Goal: Information Seeking & Learning: Learn about a topic

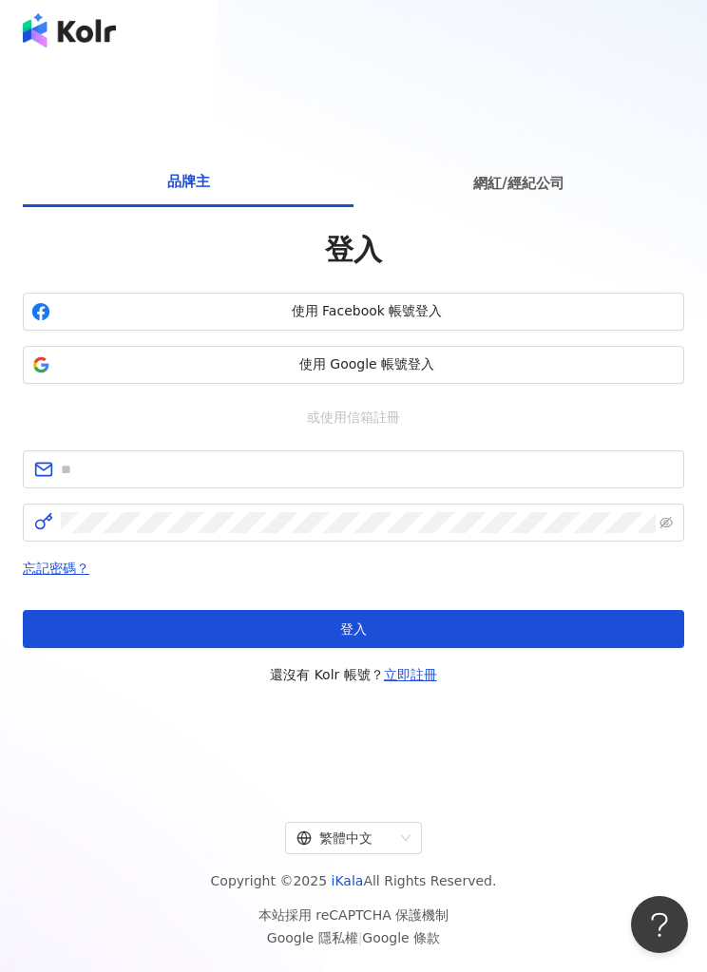
click at [452, 374] on span "使用 Google 帳號登入" at bounding box center [366, 364] width 617 height 19
click at [456, 374] on span "使用 Google 帳號登入" at bounding box center [366, 364] width 617 height 19
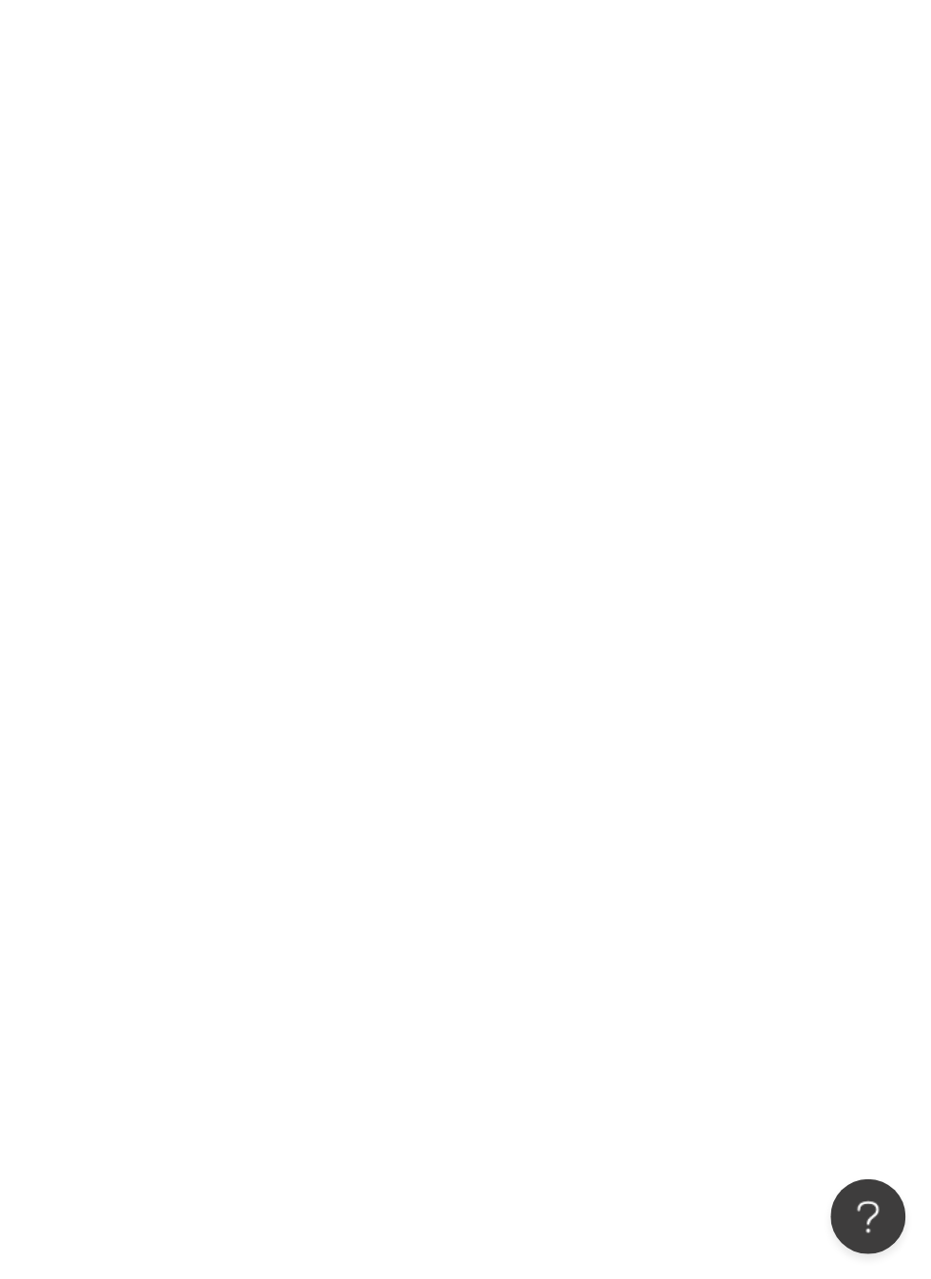
scroll to position [33, 0]
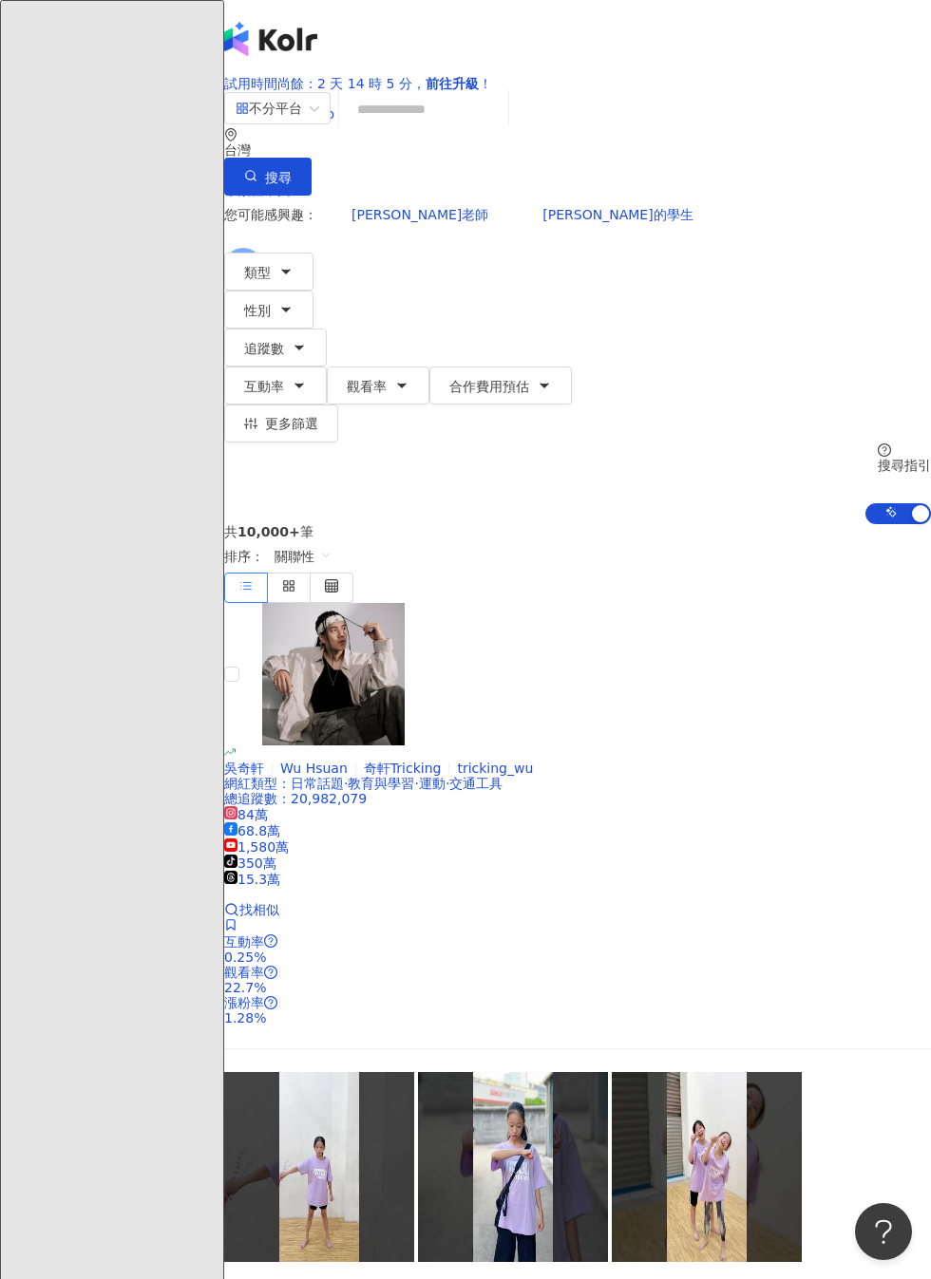
click at [467, 127] on input "search" at bounding box center [424, 109] width 154 height 36
click at [501, 127] on input "search" at bounding box center [424, 109] width 154 height 36
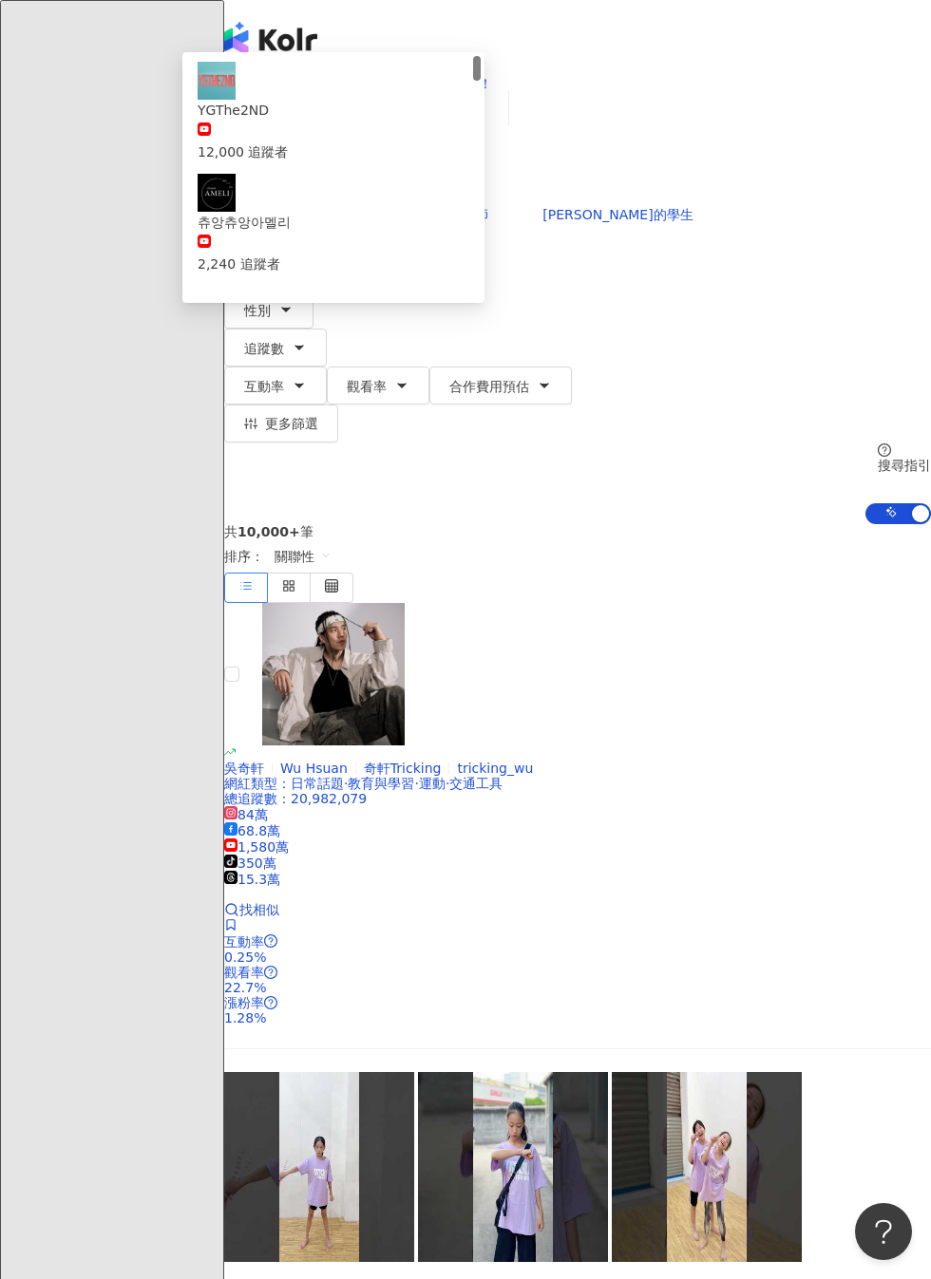
type input "*******"
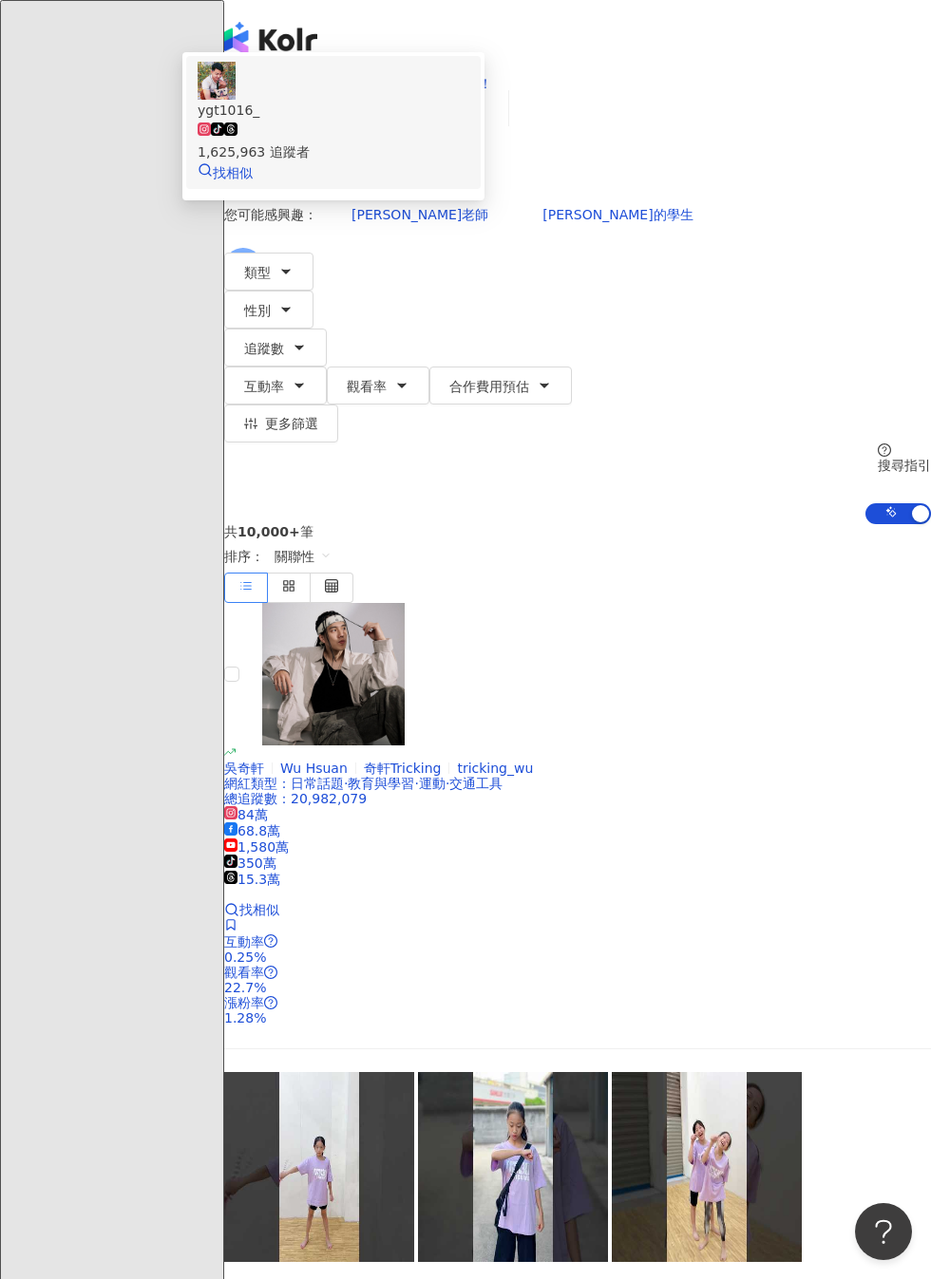
click at [469, 183] on div "ygt1016_ tiktok-icon 1,625,963 追蹤者 找相似" at bounding box center [334, 123] width 272 height 122
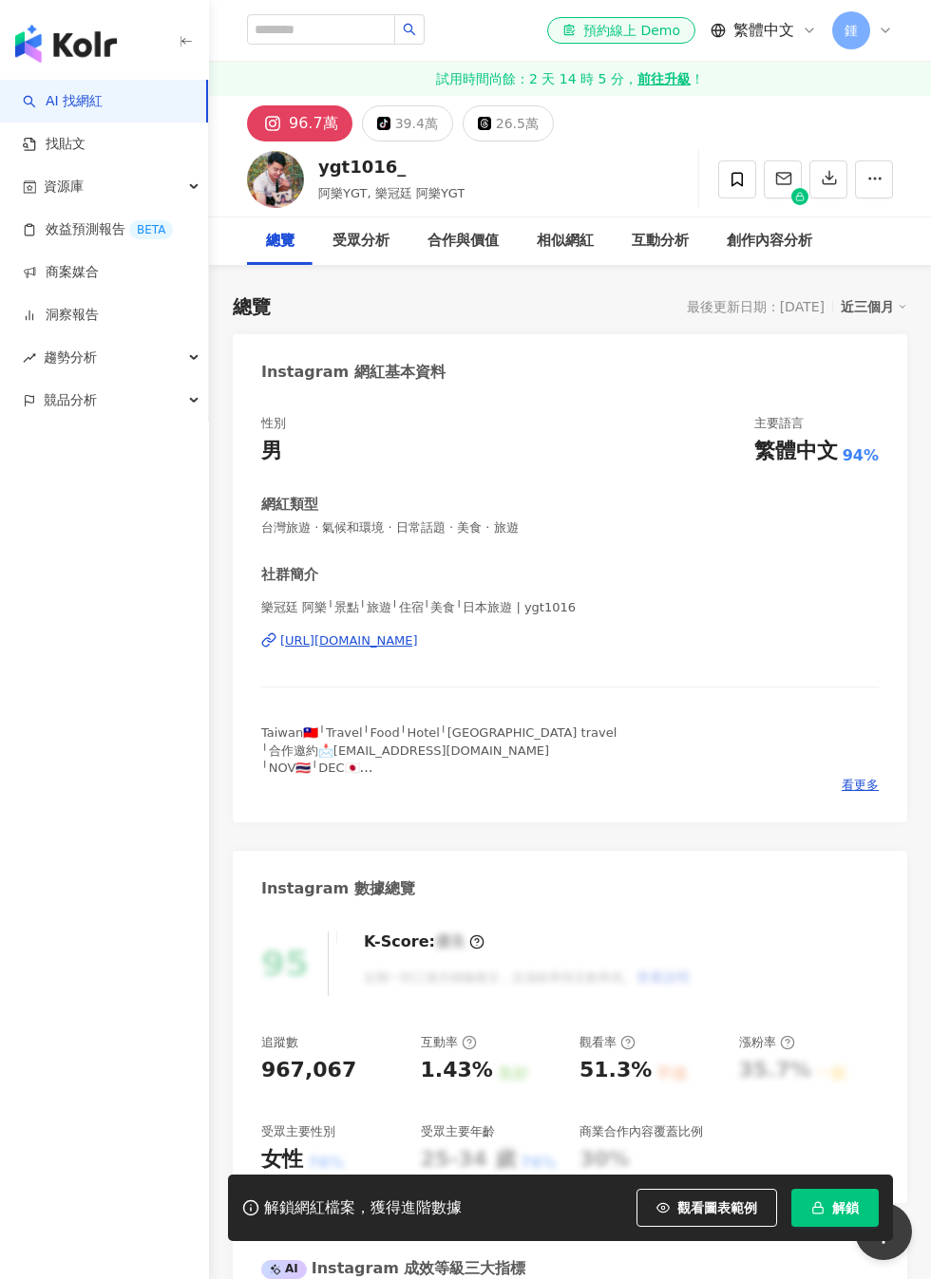
click at [839, 1223] on button "解鎖" at bounding box center [834, 1208] width 87 height 38
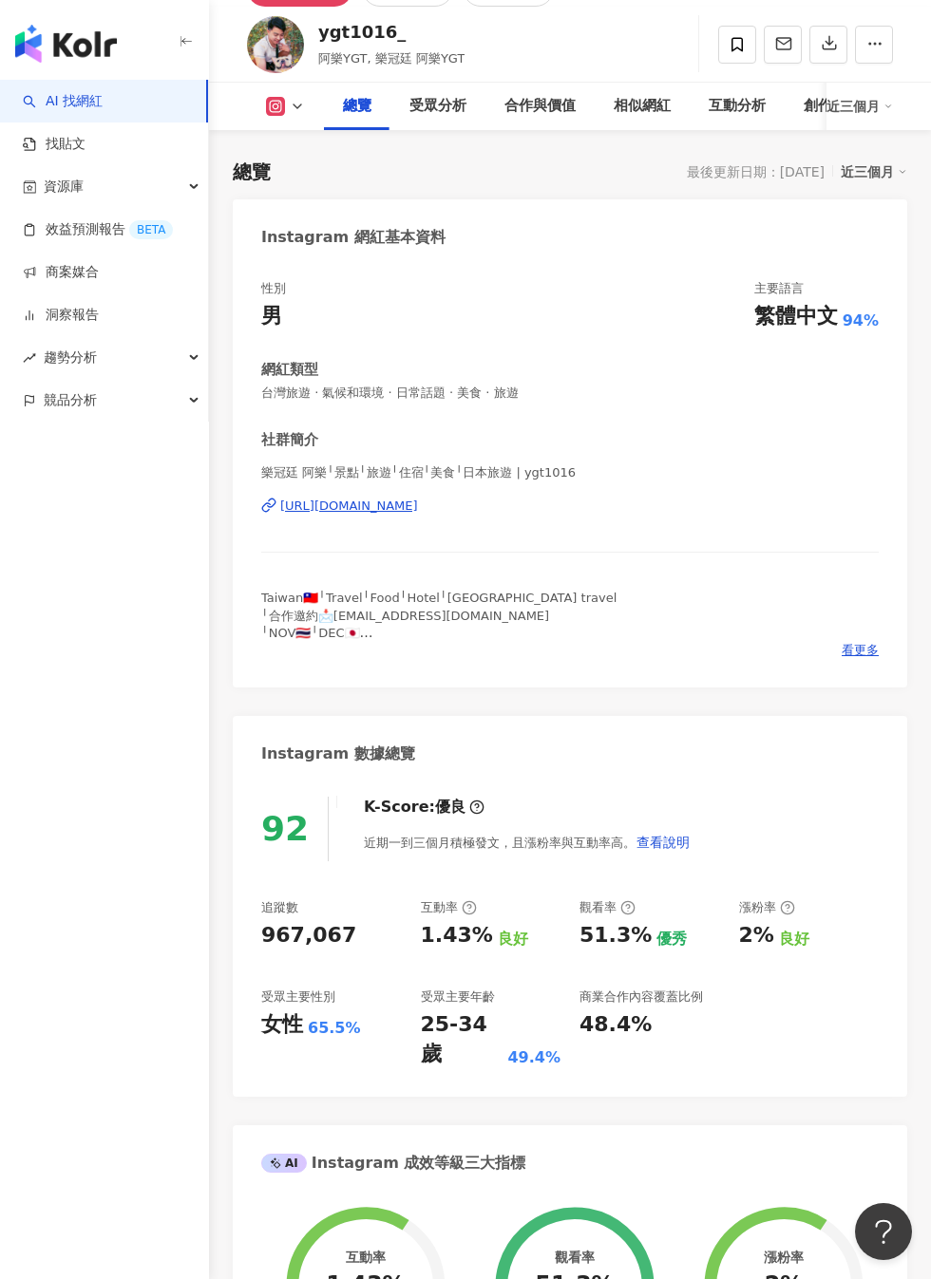
scroll to position [775, 0]
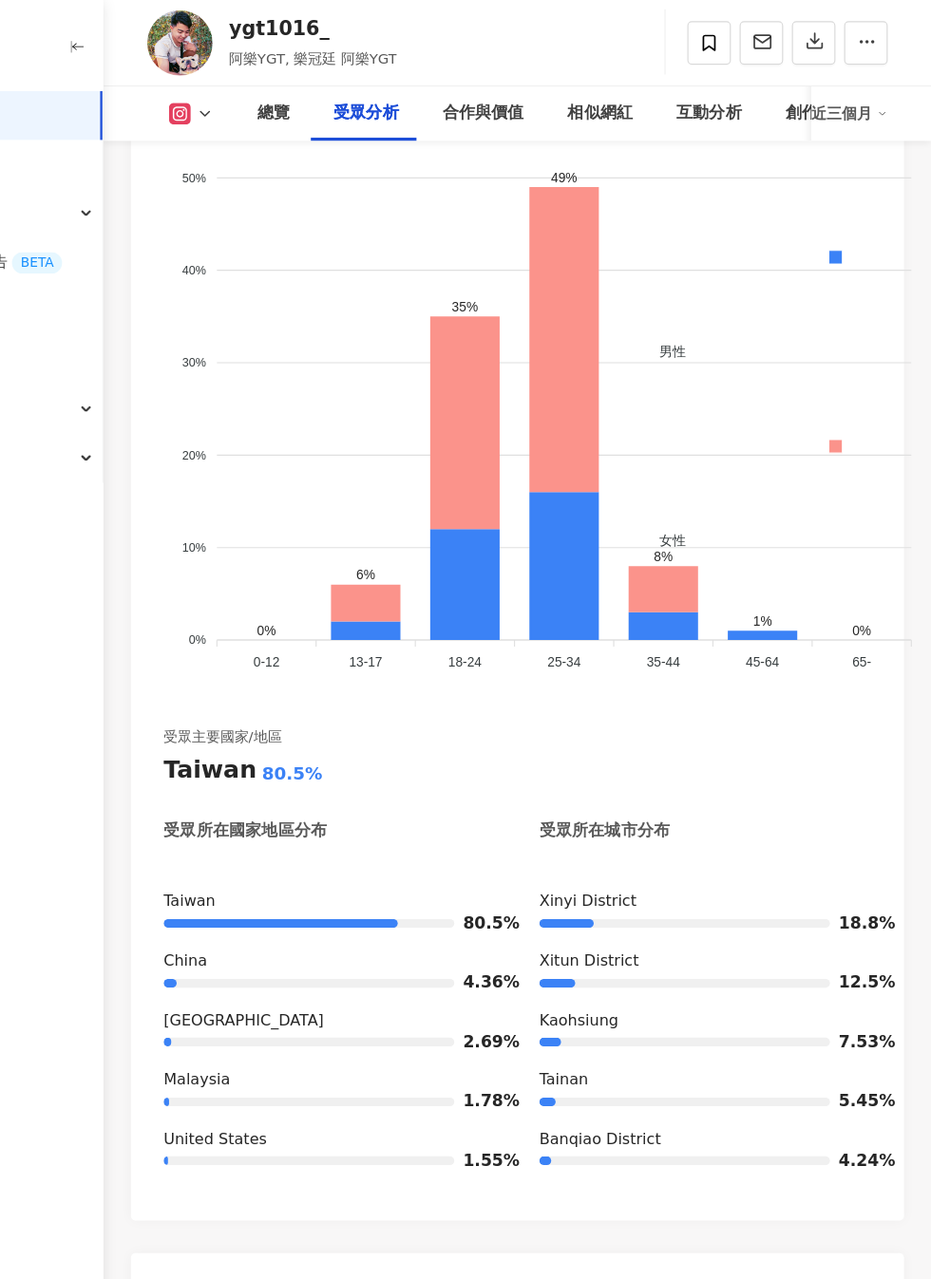
scroll to position [2718, 0]
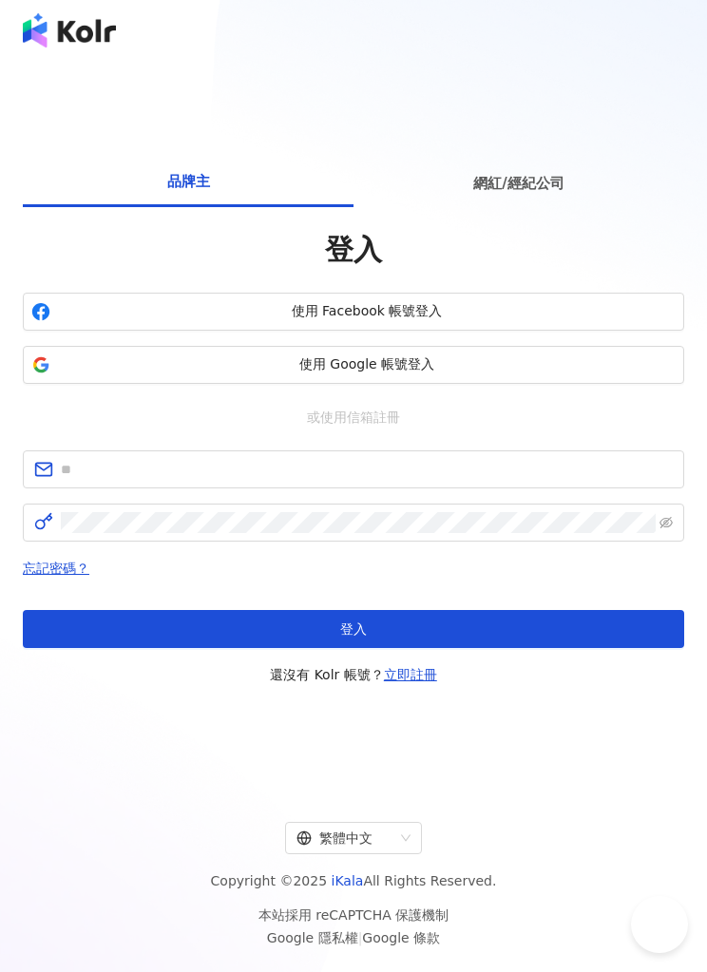
click at [337, 87] on div "品牌主 網紅/經紀公司 登入 使用 Facebook 帳號登入 使用 Google 帳號登入 或使用信箱註冊 忘記密碼？ 登入 還沒有 Kolr 帳號？ 立即…" at bounding box center [353, 422] width 661 height 692
click at [230, 321] on span "使用 Facebook 帳號登入" at bounding box center [366, 311] width 617 height 19
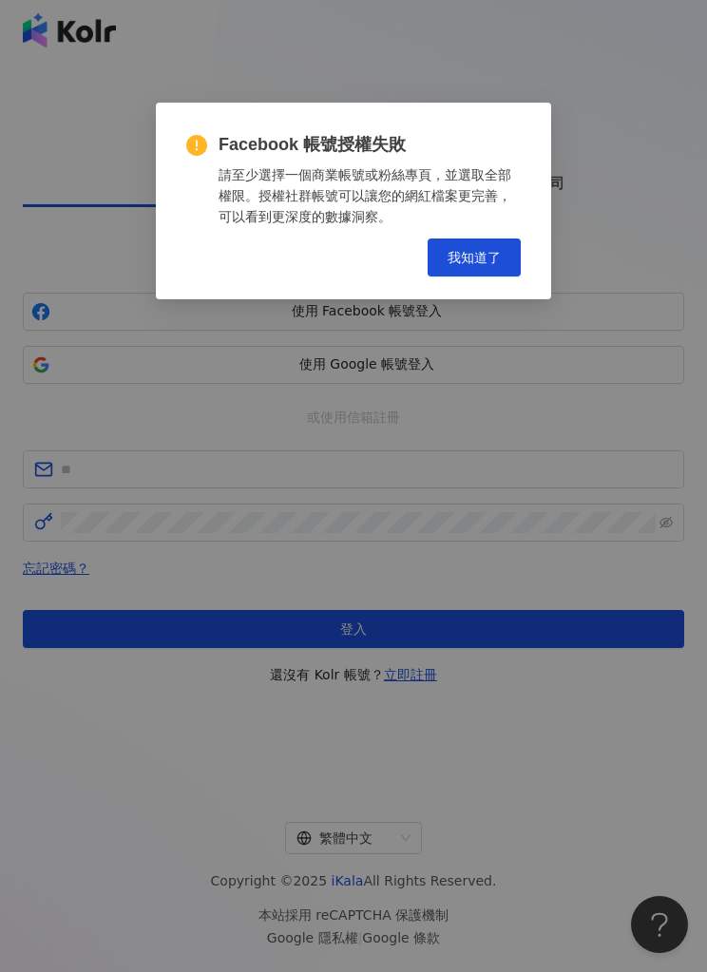
click at [457, 255] on span "我知道了" at bounding box center [473, 257] width 53 height 15
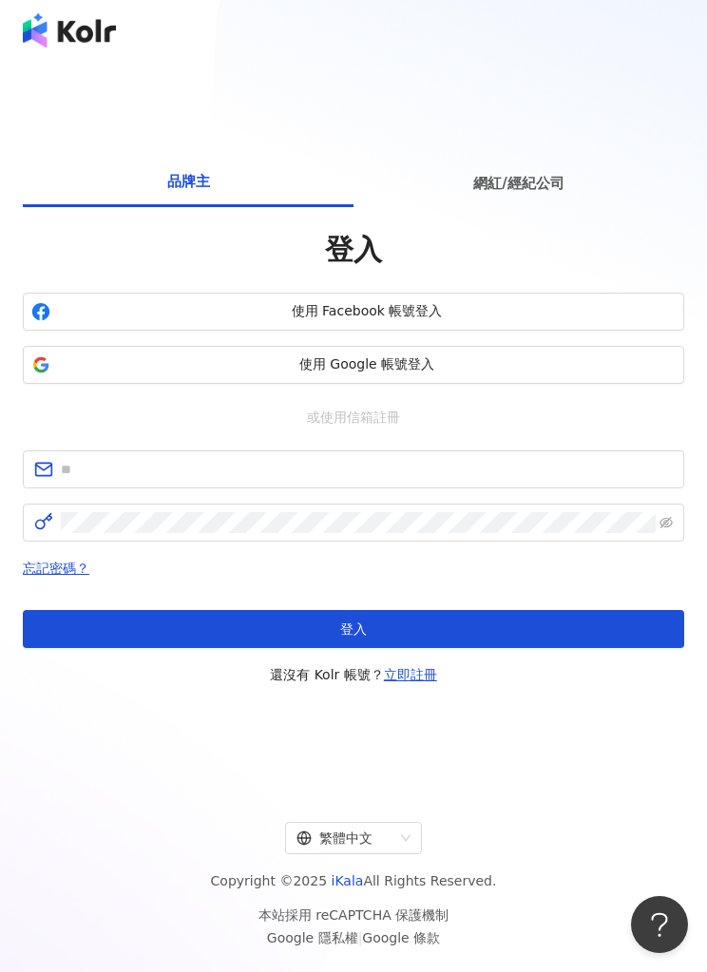
click at [290, 384] on button "使用 Google 帳號登入" at bounding box center [353, 365] width 661 height 38
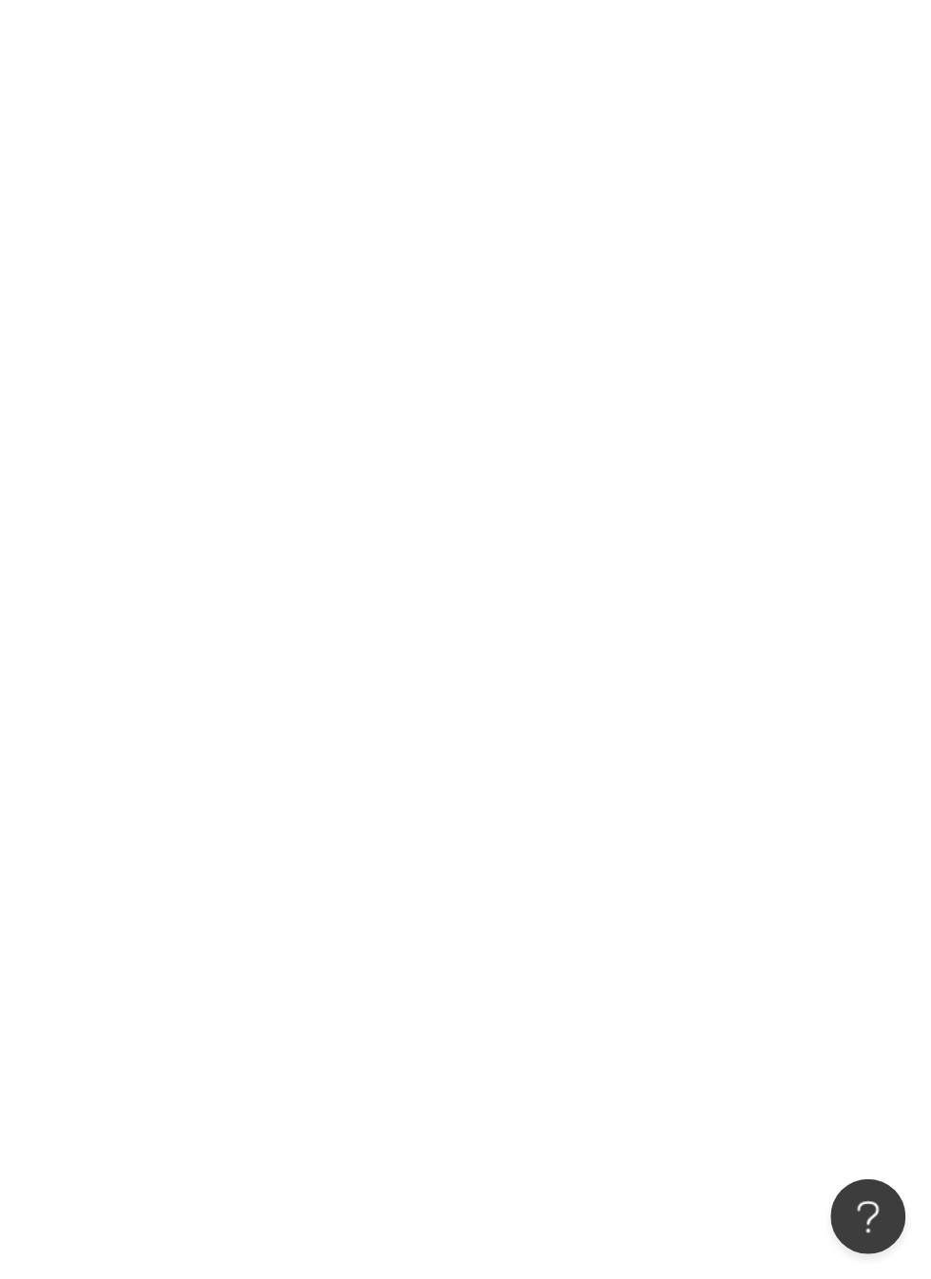
scroll to position [33, 0]
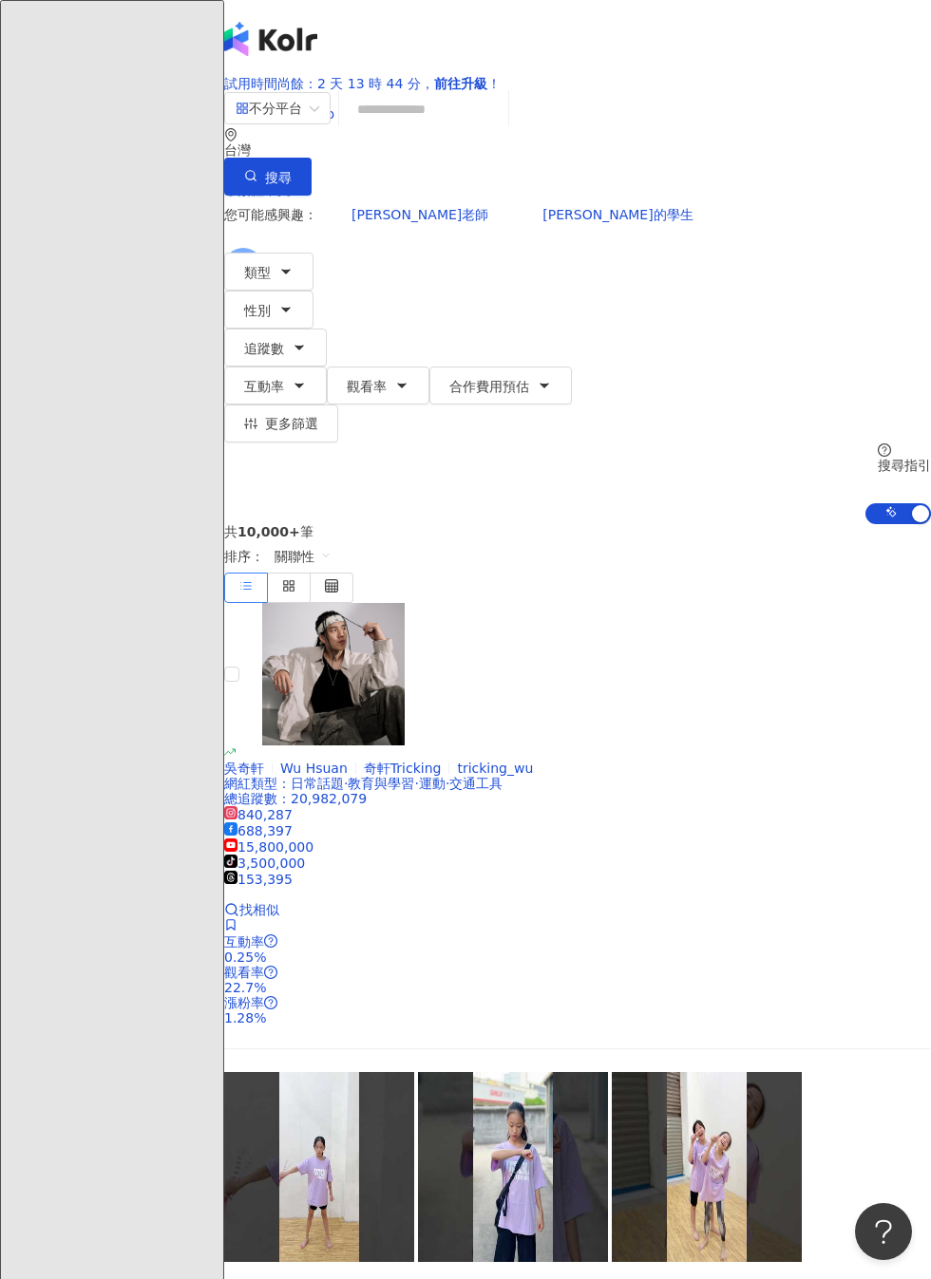
click at [497, 127] on input "search" at bounding box center [424, 109] width 154 height 36
type input "***"
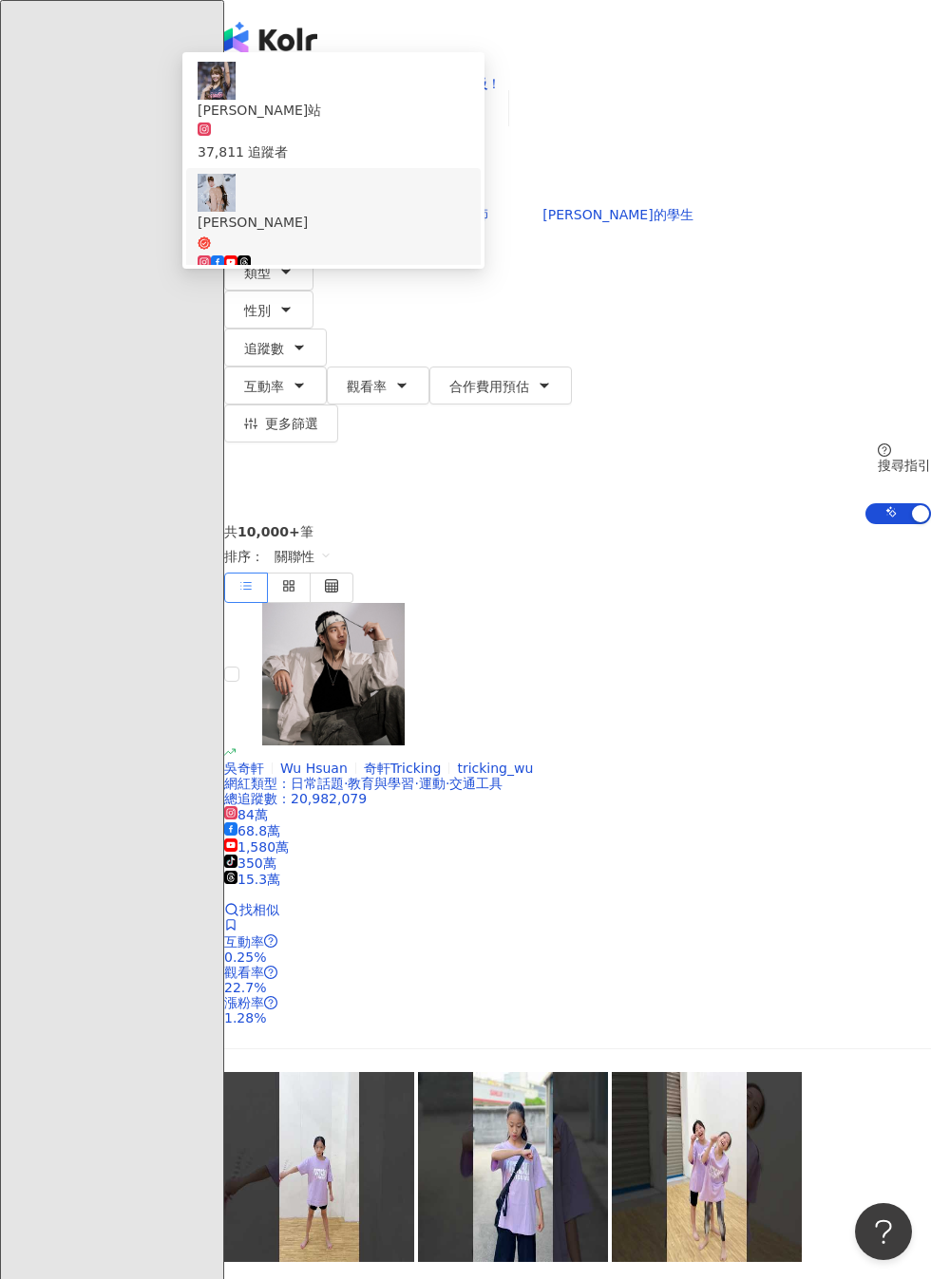
click at [469, 285] on div "948,910 追蹤者" at bounding box center [334, 285] width 272 height 21
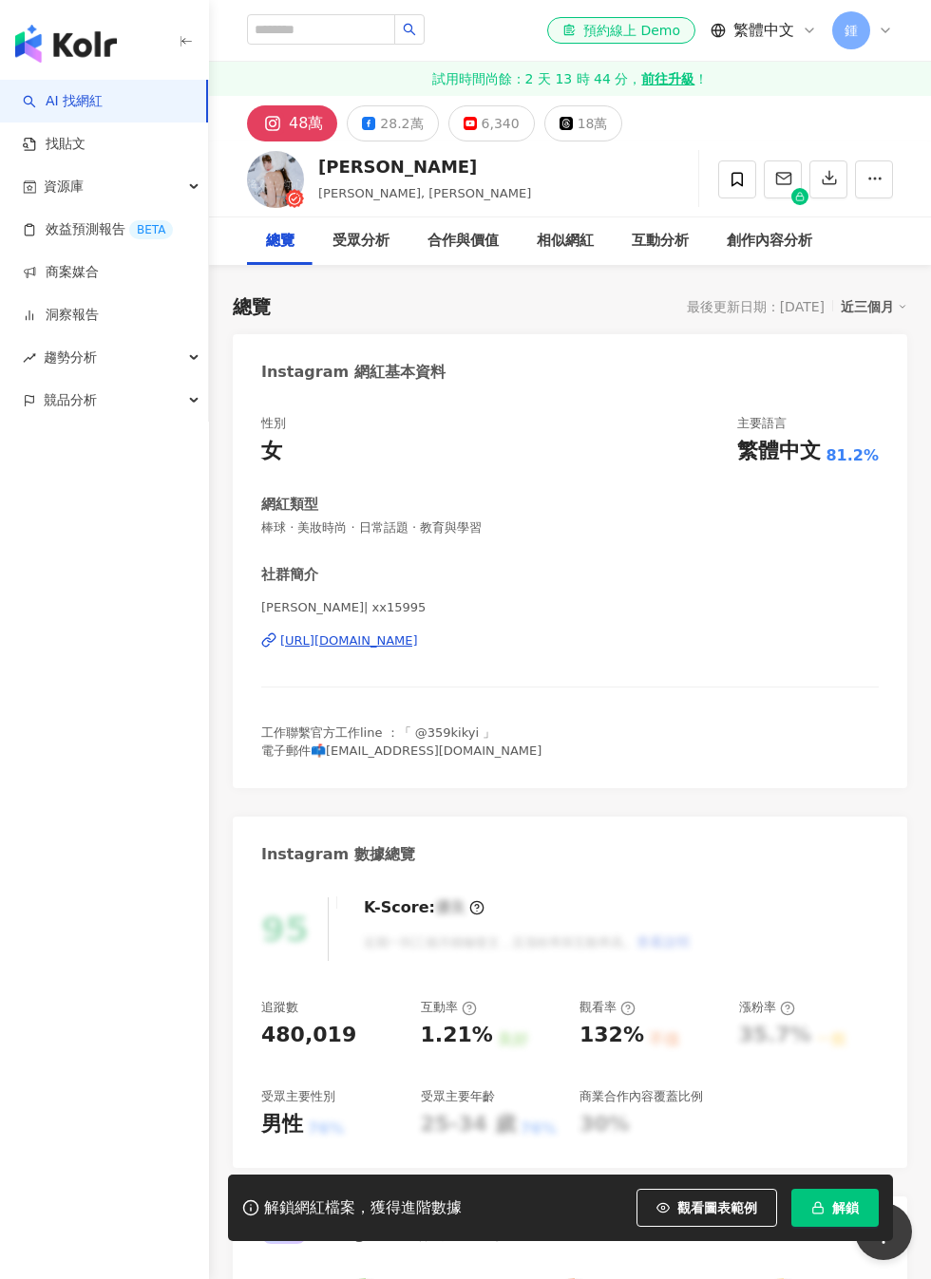
click at [831, 1214] on button "解鎖" at bounding box center [834, 1208] width 87 height 38
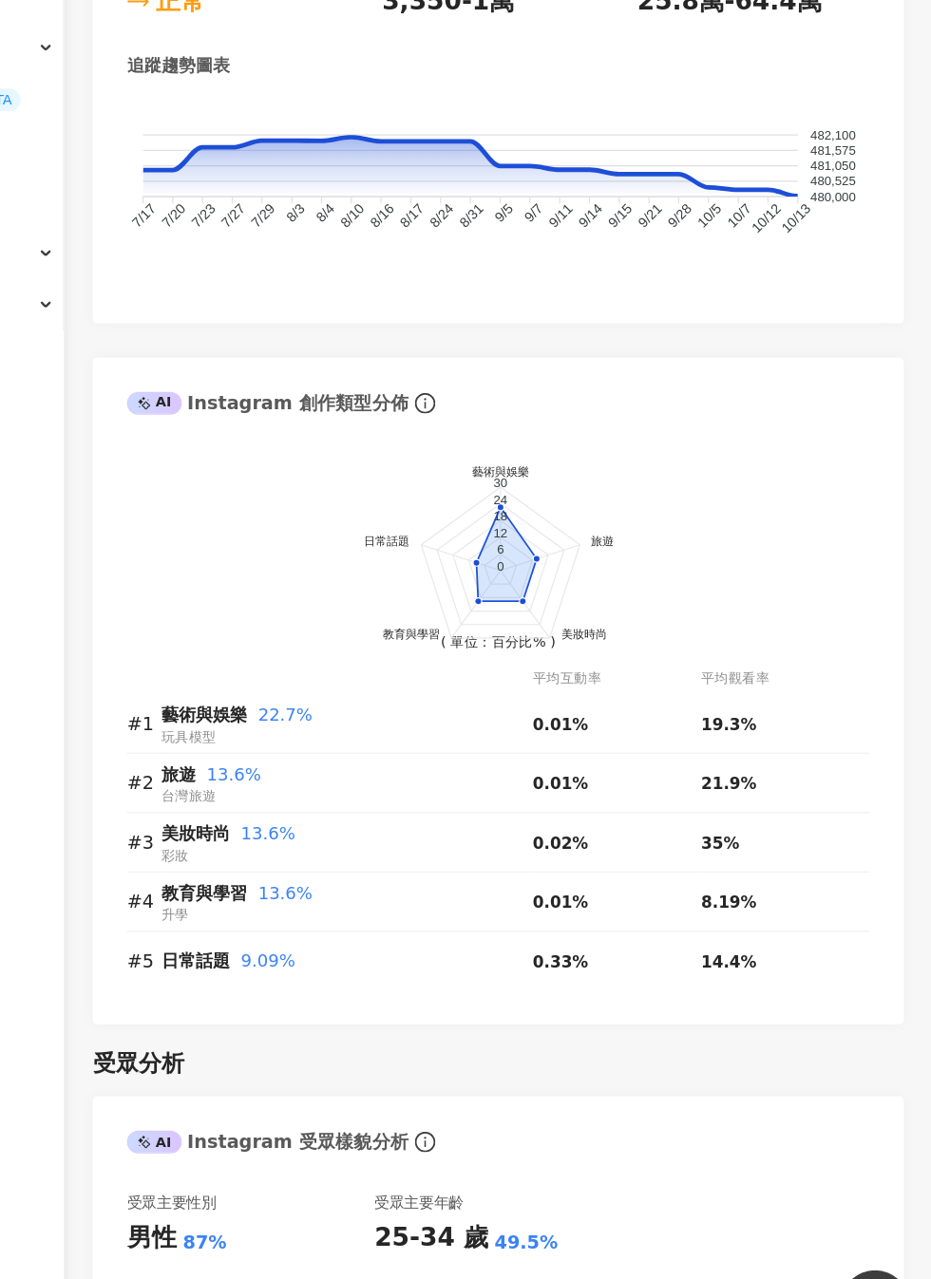
scroll to position [1868, 0]
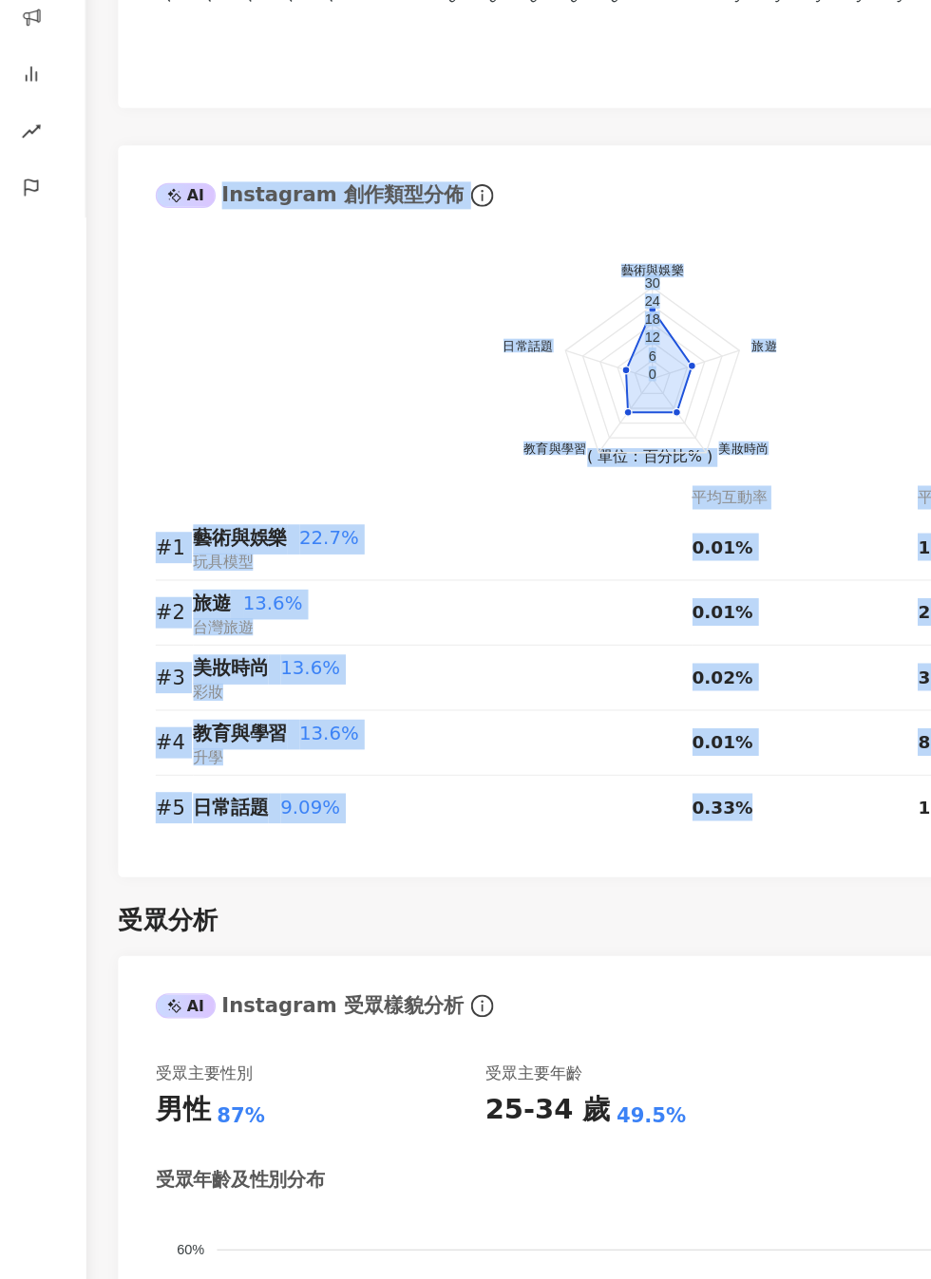
scroll to position [1791, 0]
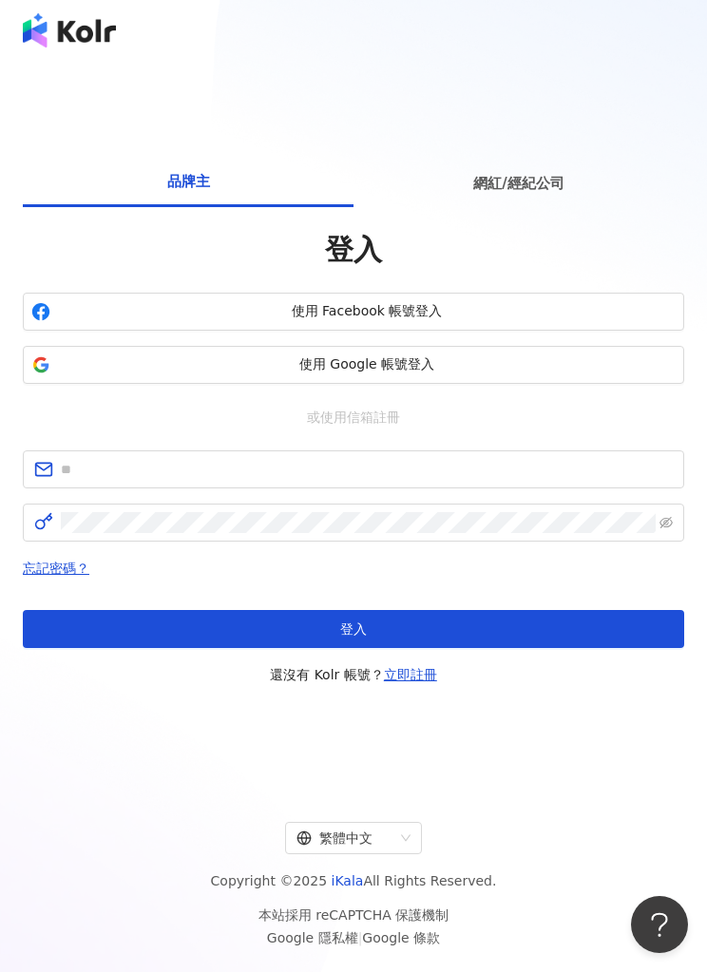
click at [426, 374] on span "使用 Google 帳號登入" at bounding box center [366, 364] width 617 height 19
click at [445, 384] on button "使用 Google 帳號登入" at bounding box center [353, 365] width 661 height 38
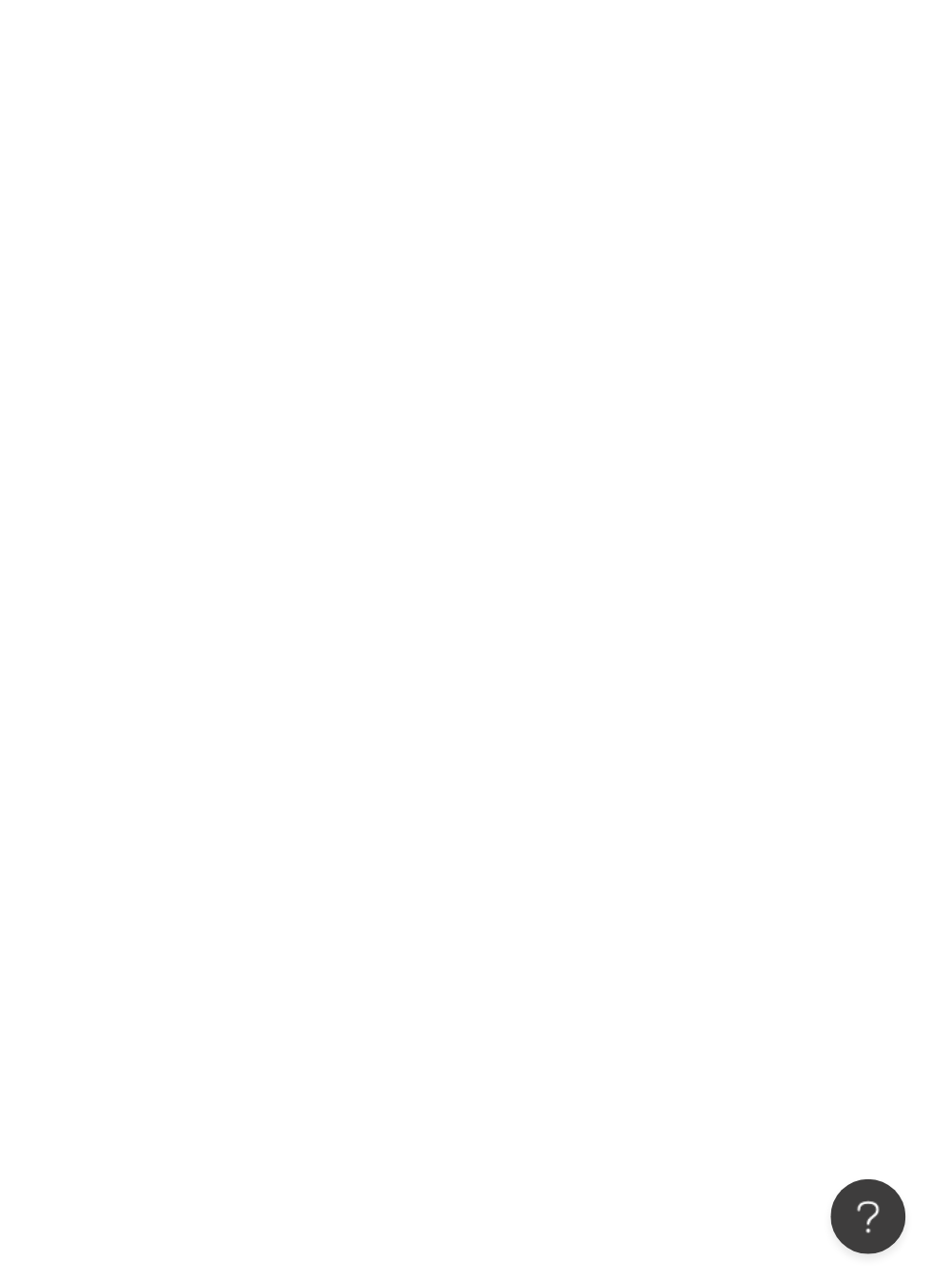
scroll to position [33, 0]
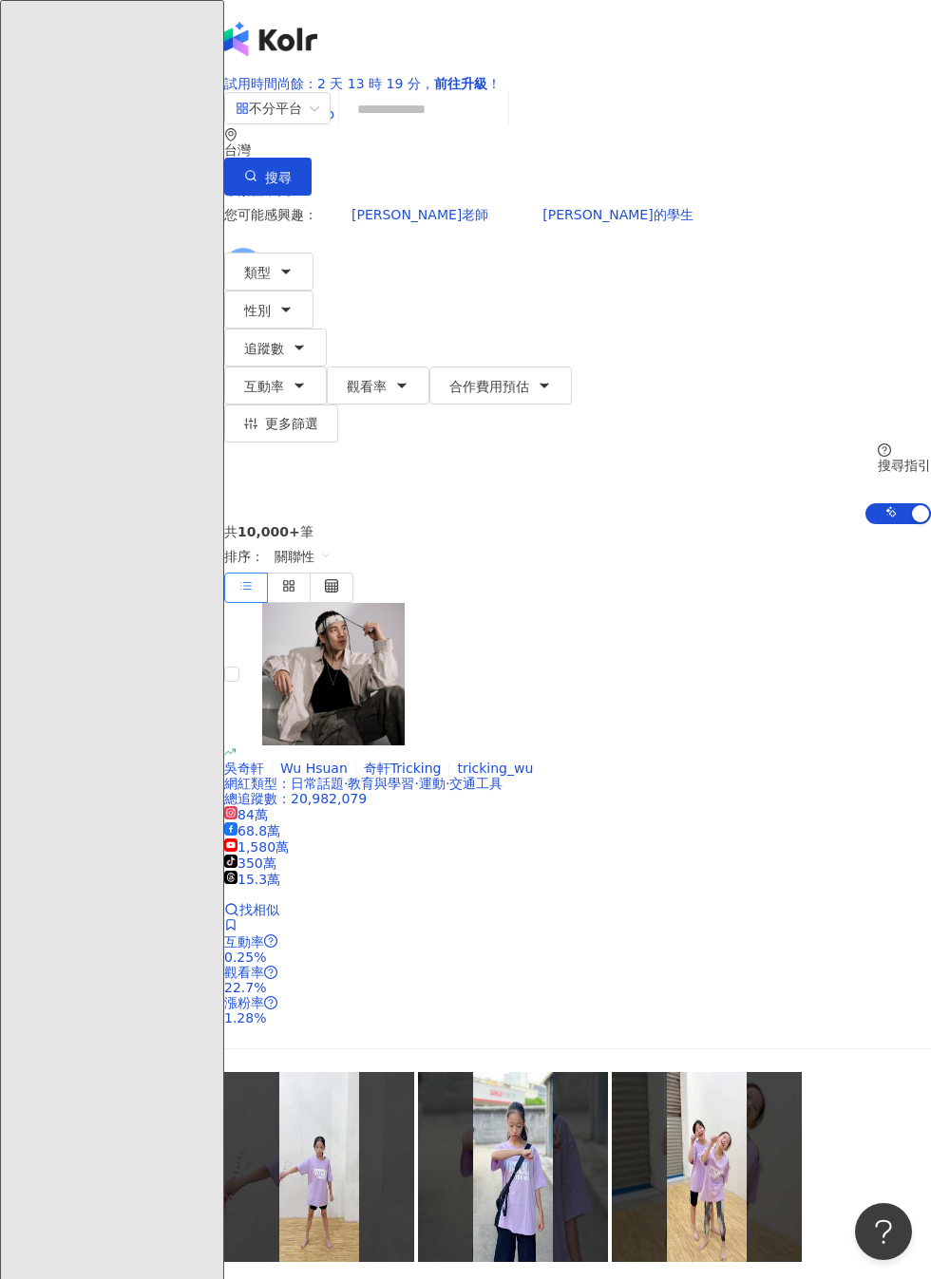
click at [501, 127] on input "search" at bounding box center [424, 109] width 154 height 36
type input "*******"
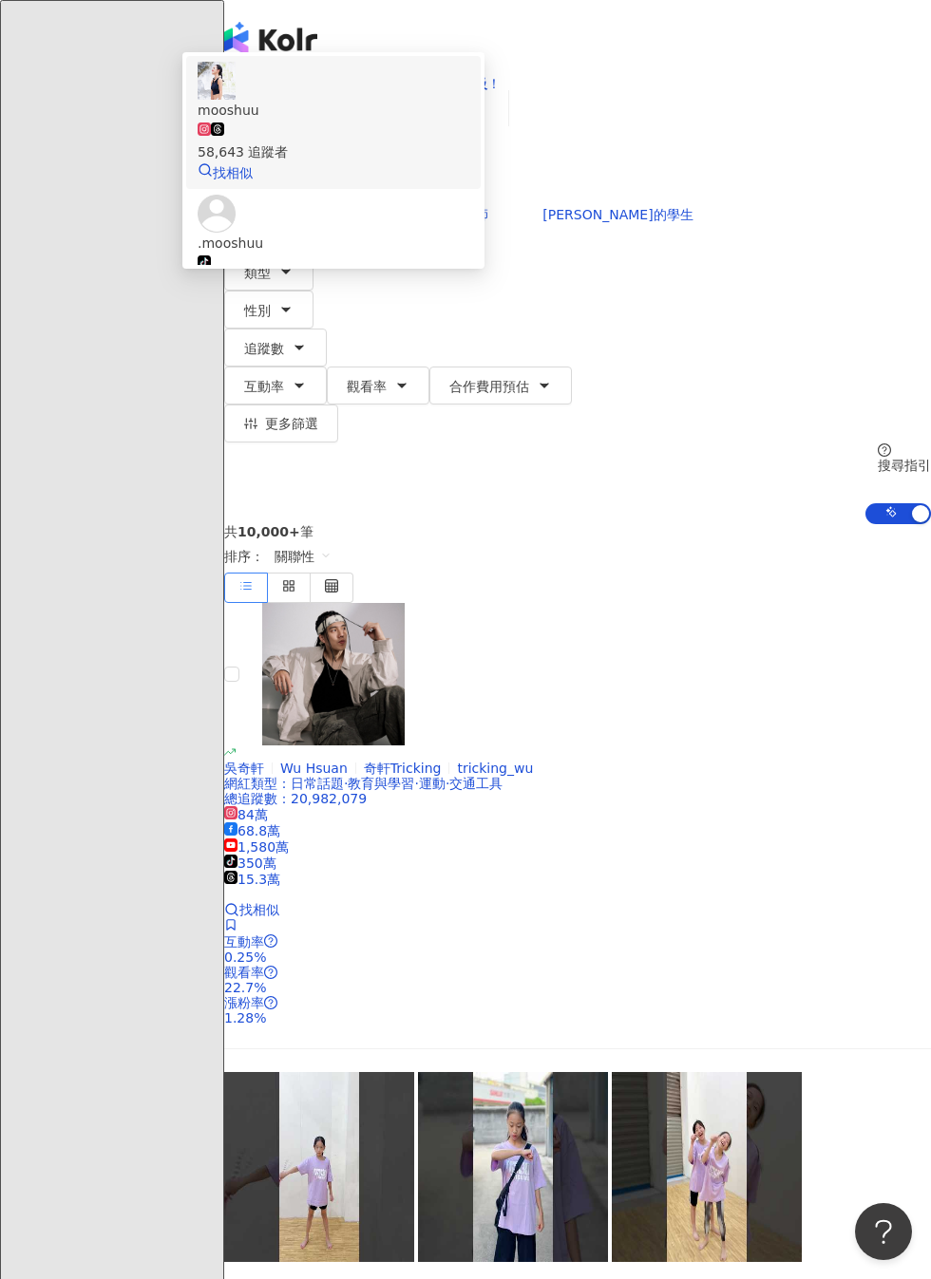
click at [469, 162] on div "58,643 追蹤者" at bounding box center [334, 152] width 272 height 21
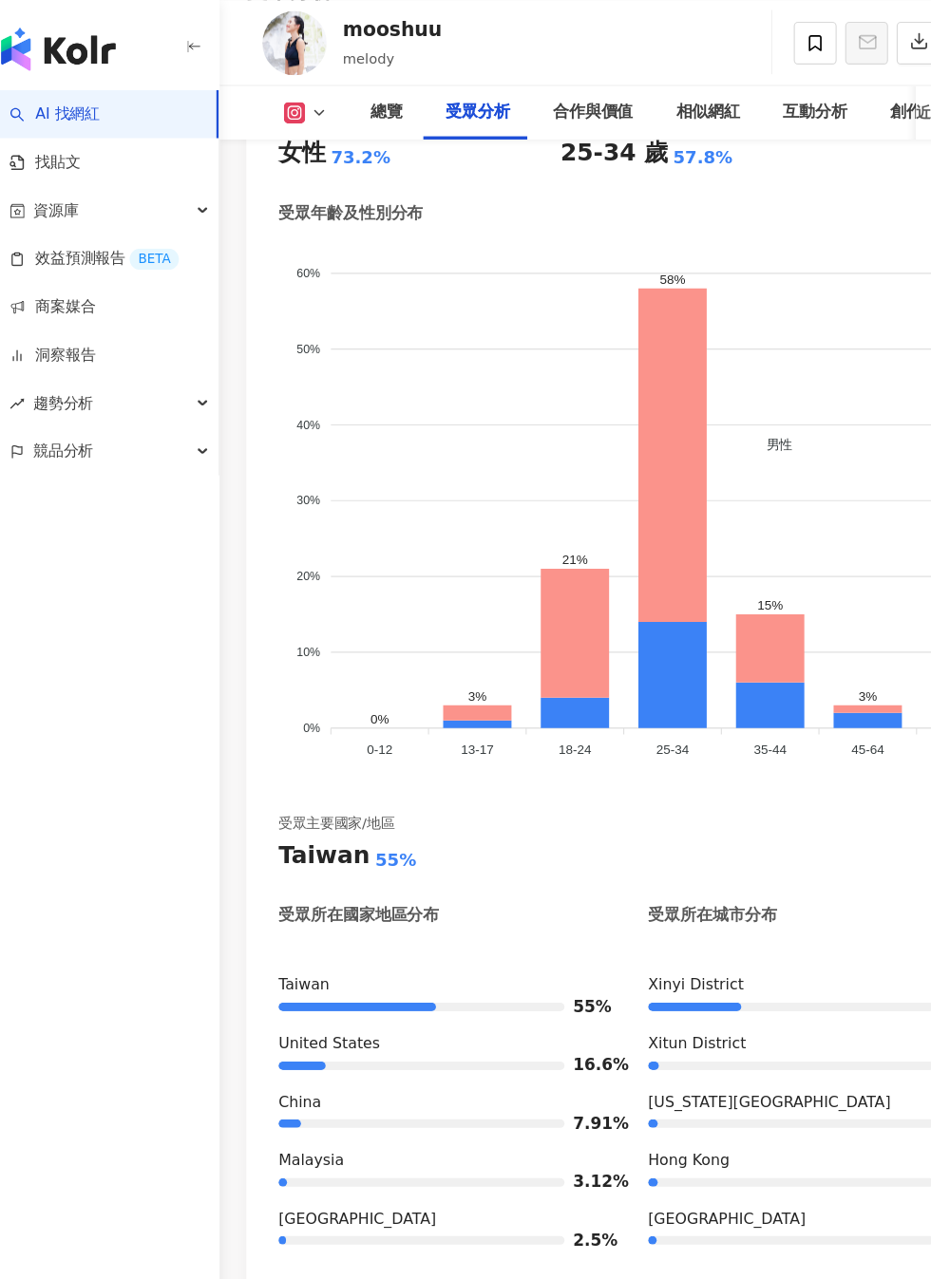
scroll to position [2595, 0]
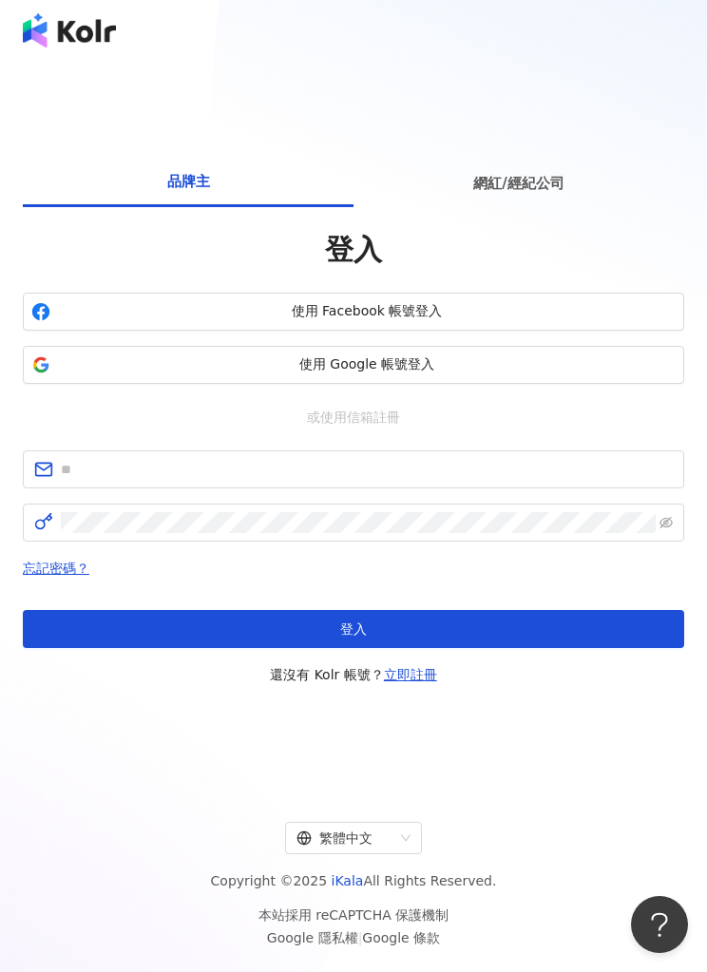
click at [323, 374] on span "使用 Google 帳號登入" at bounding box center [366, 364] width 617 height 19
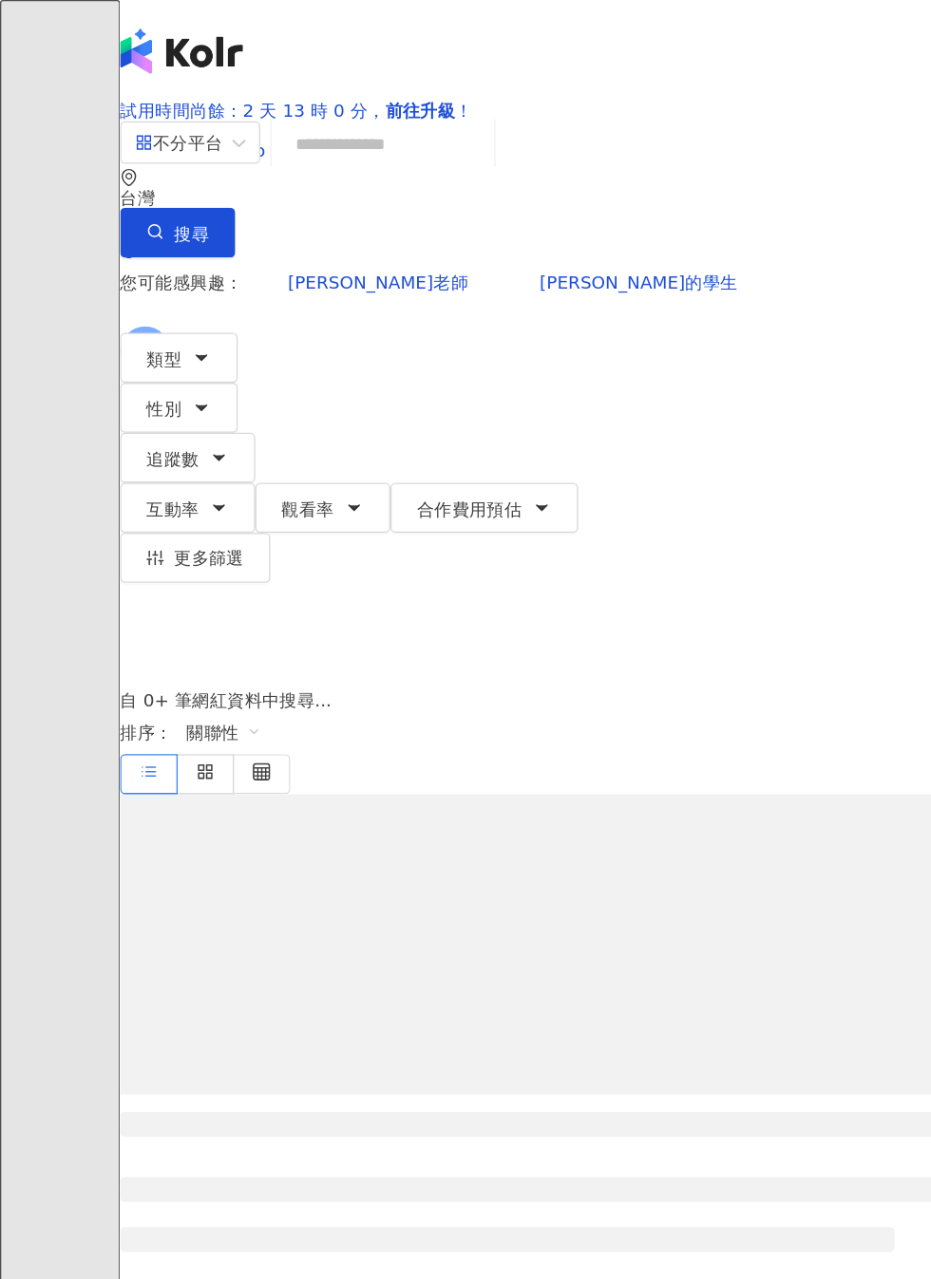
click at [347, 127] on input "search" at bounding box center [291, 109] width 154 height 36
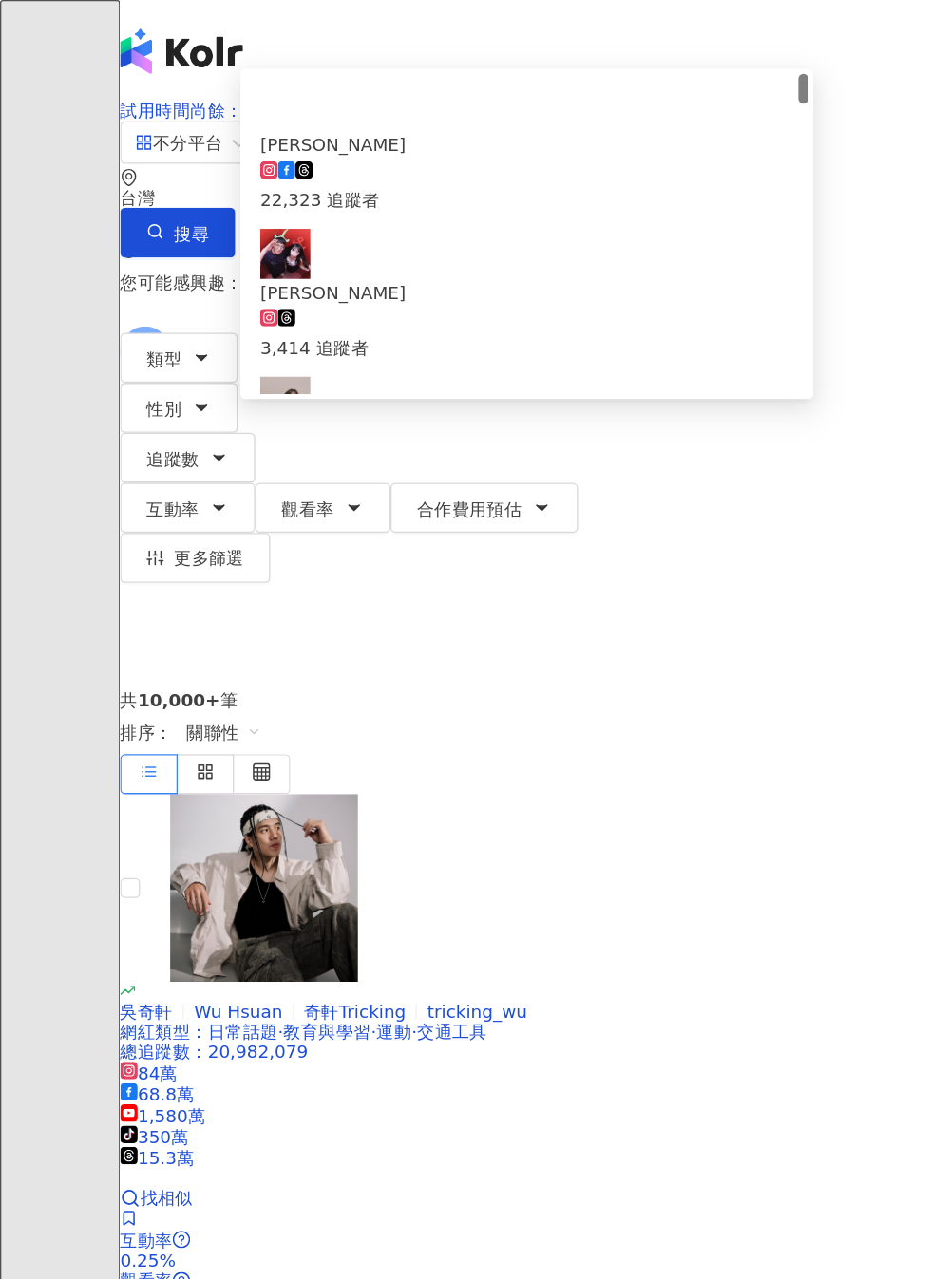
click at [179, 207] on span "您可能感興趣：" at bounding box center [137, 214] width 93 height 15
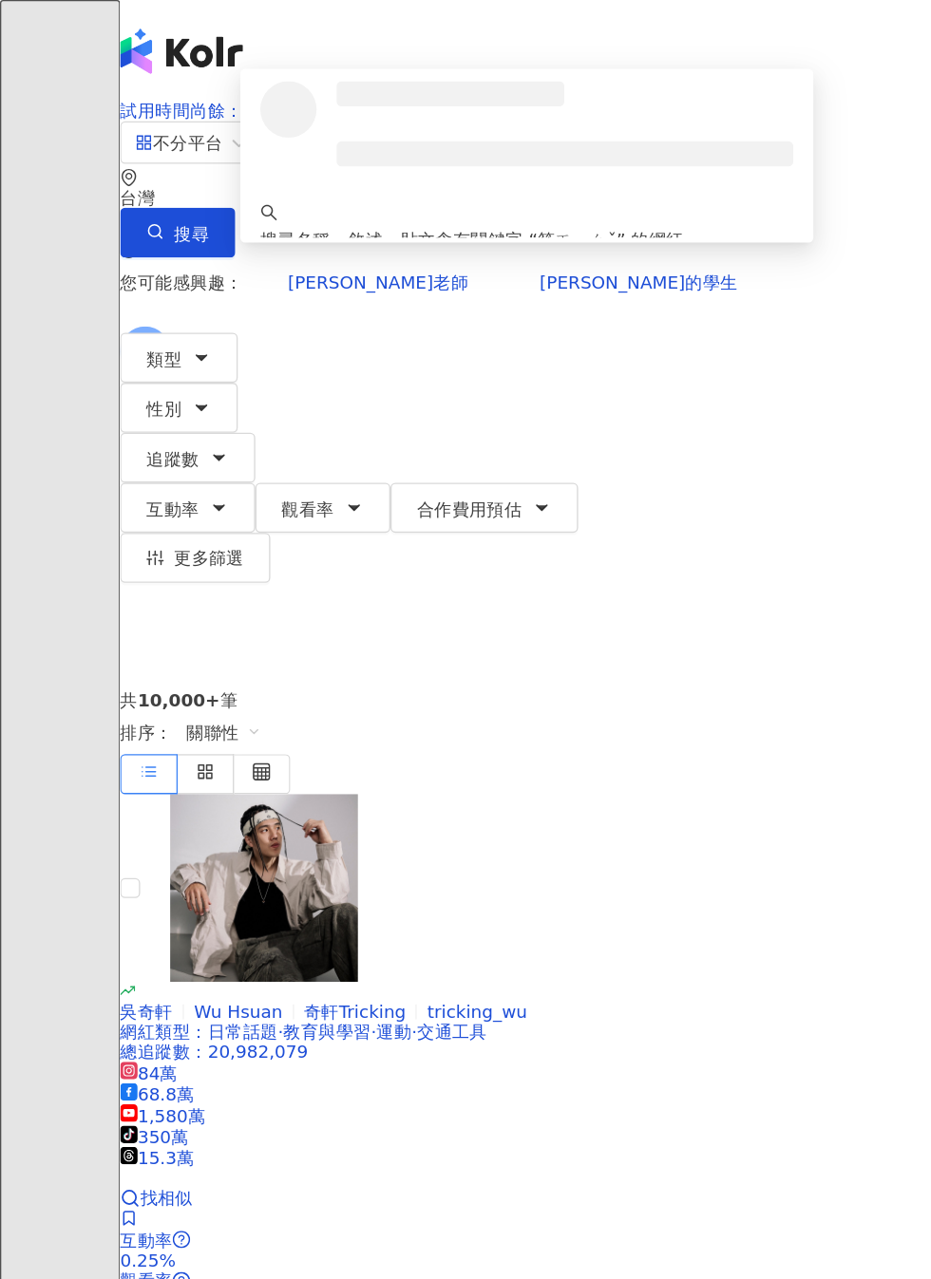
click at [355, 127] on input "*****" at bounding box center [291, 109] width 154 height 36
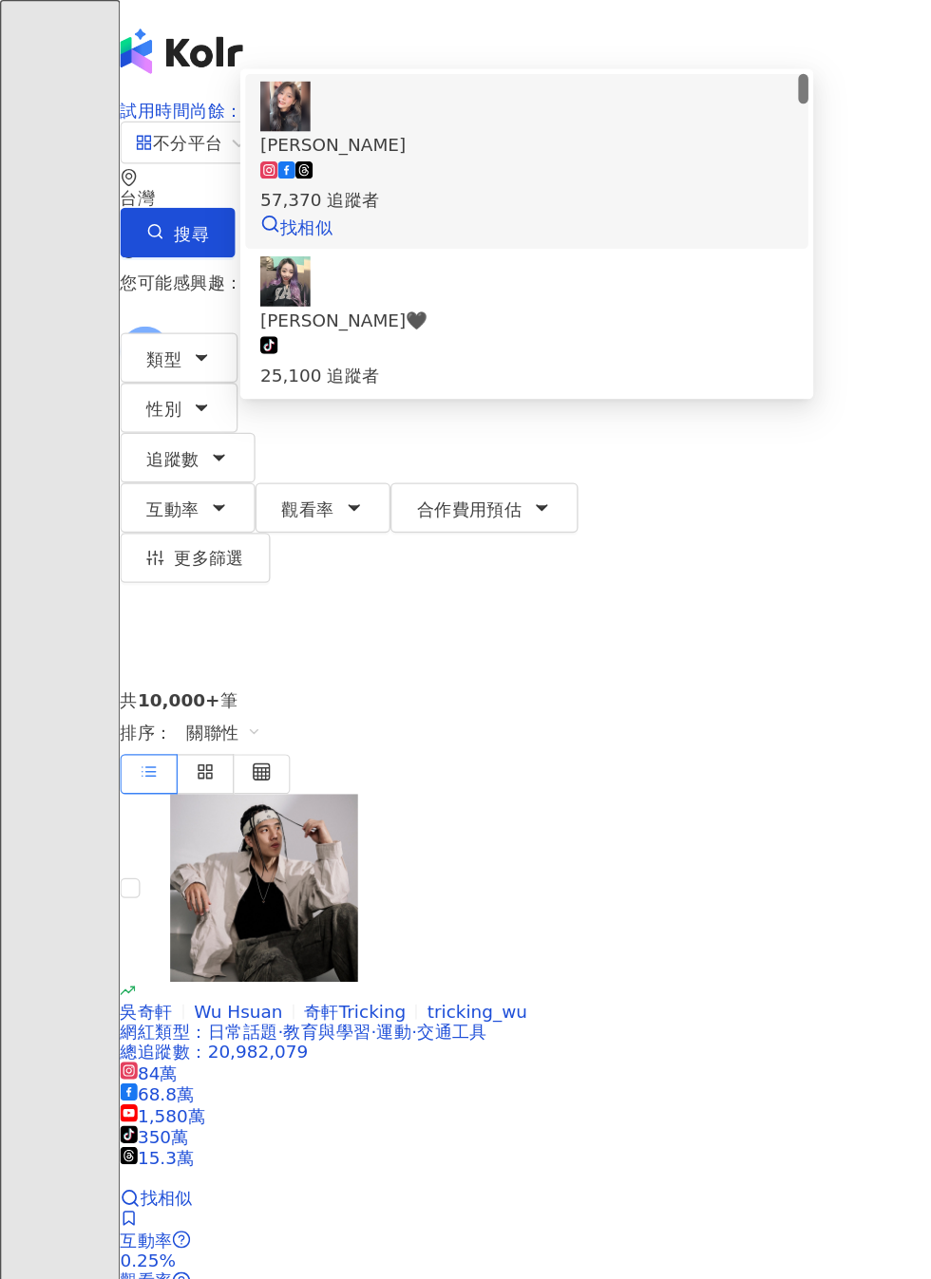
type input "*"
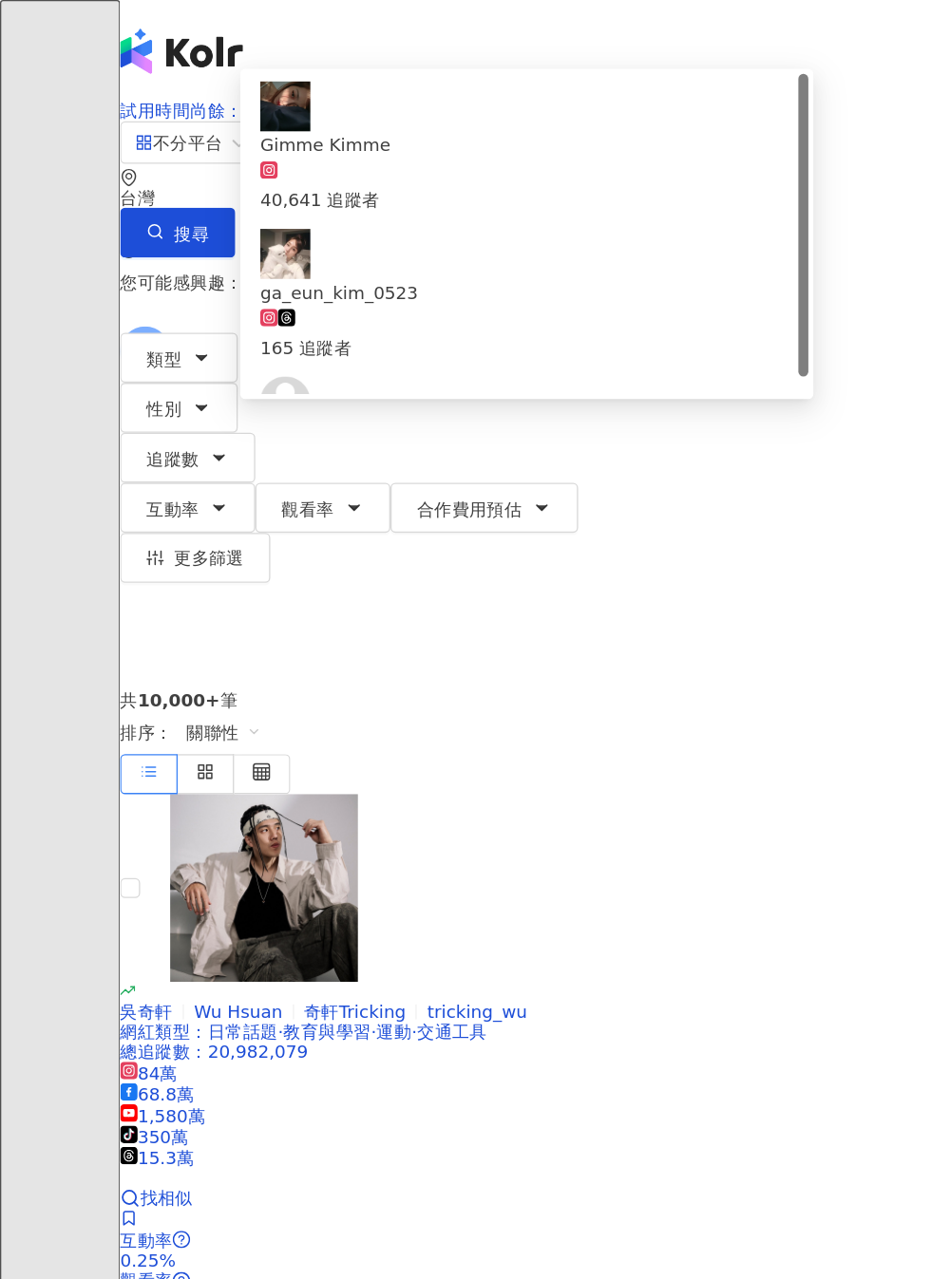
type input "*********"
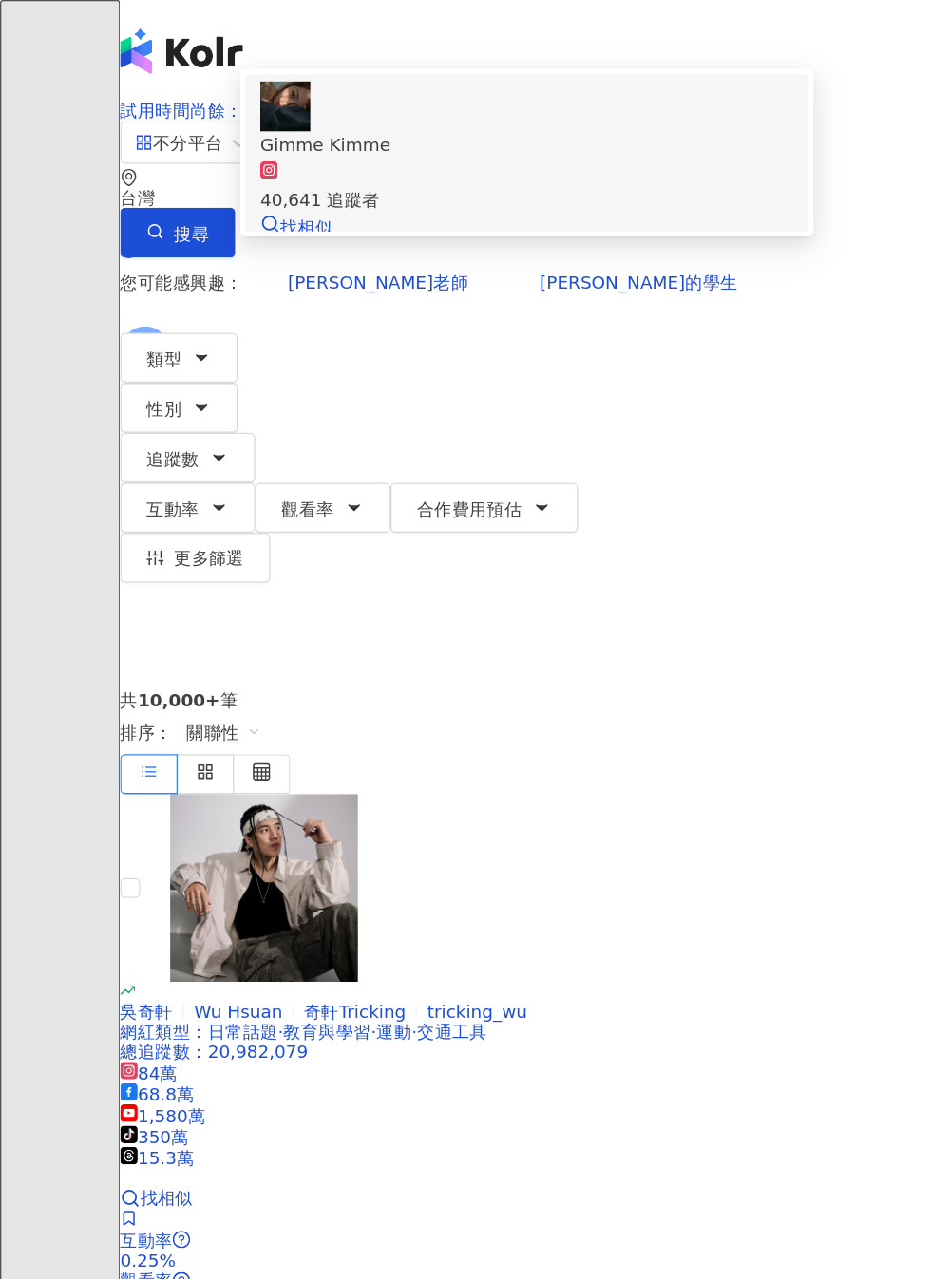
click at [540, 162] on div "40,641 追蹤者" at bounding box center [400, 142] width 405 height 42
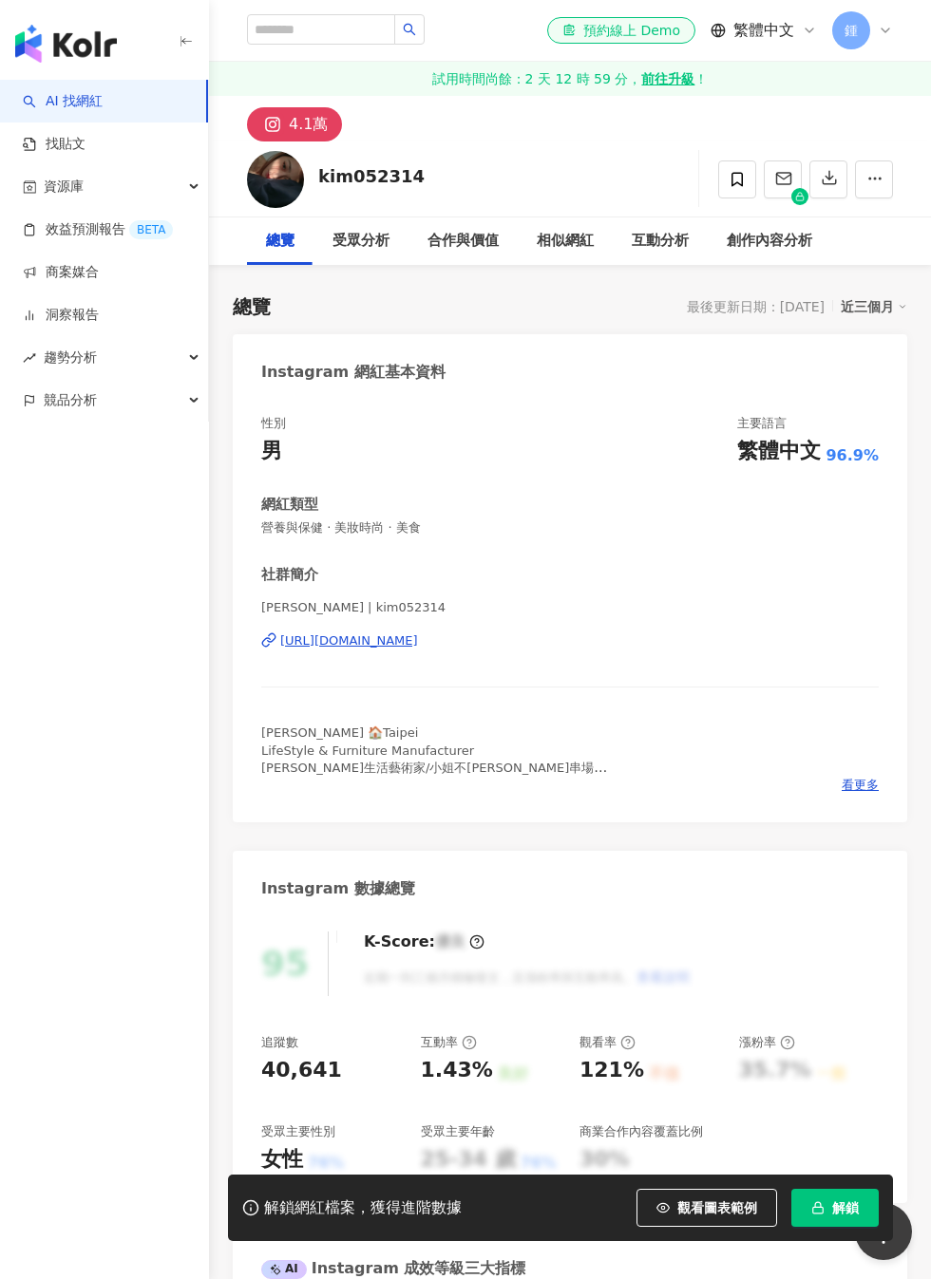
scroll to position [50, 0]
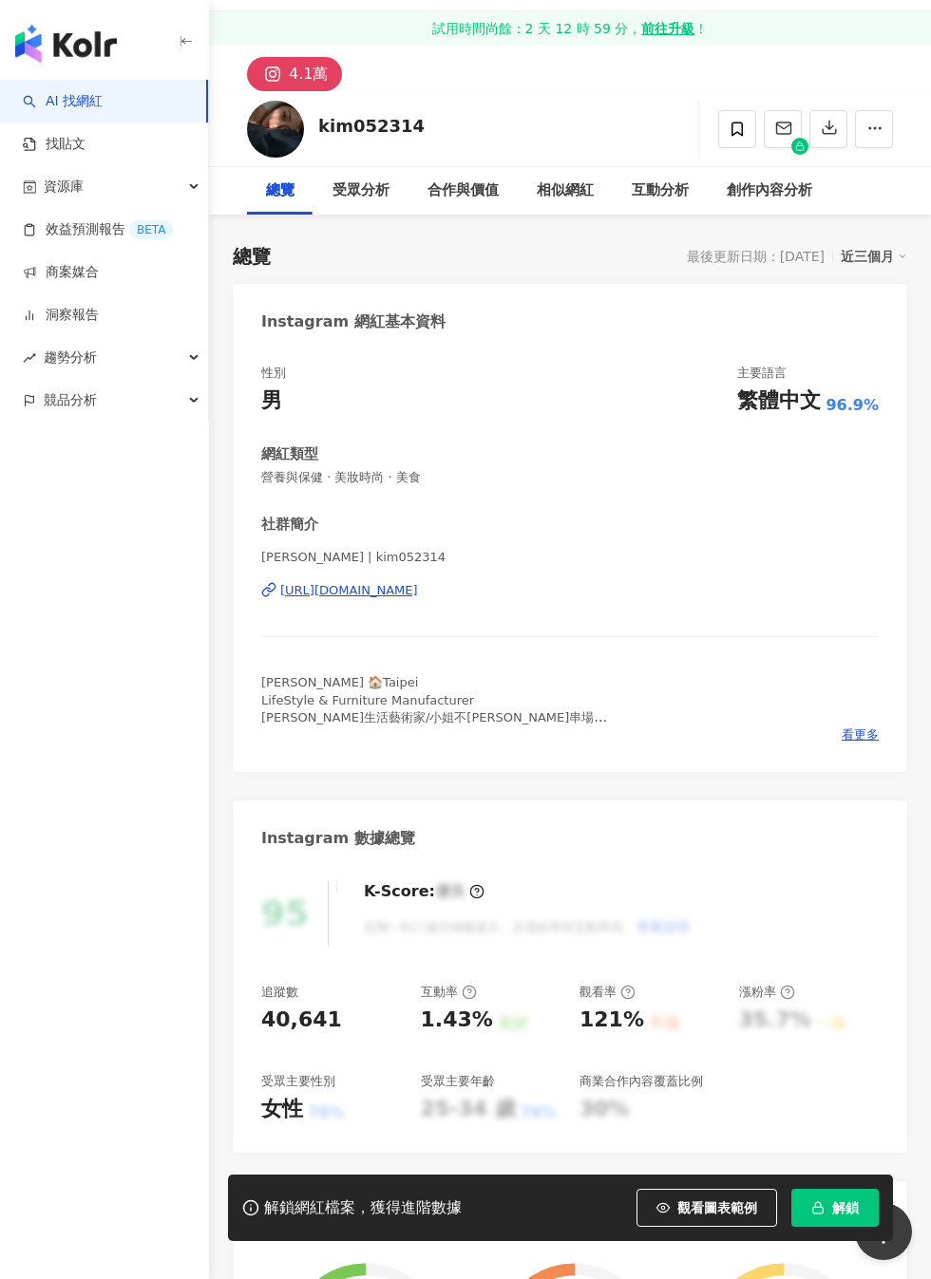
click at [842, 1201] on span "解鎖" at bounding box center [845, 1208] width 27 height 15
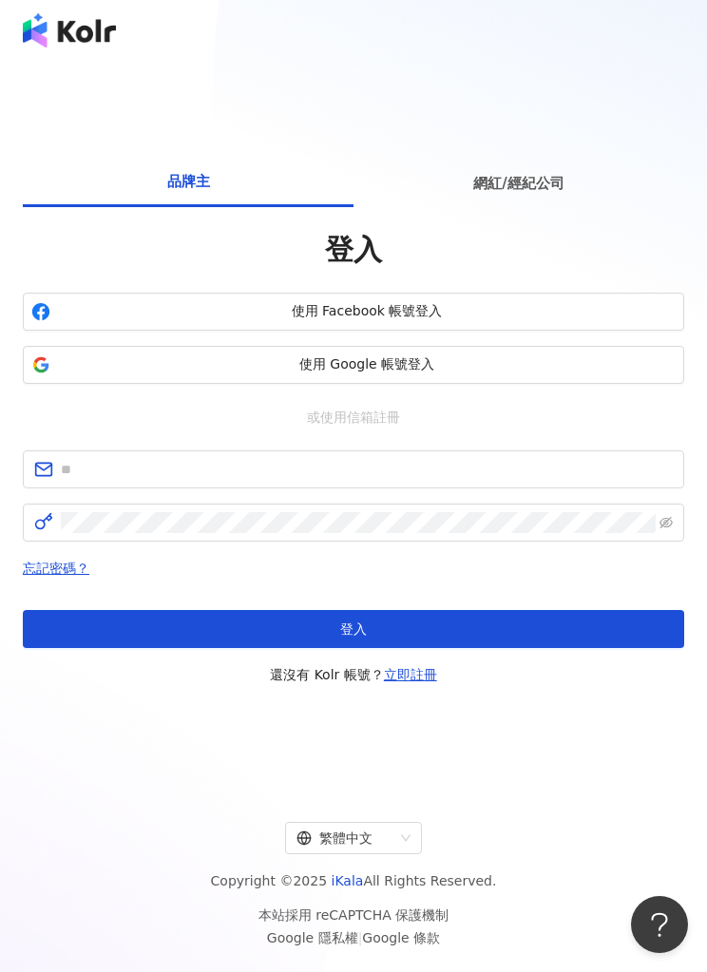
click at [435, 374] on span "使用 Google 帳號登入" at bounding box center [366, 364] width 617 height 19
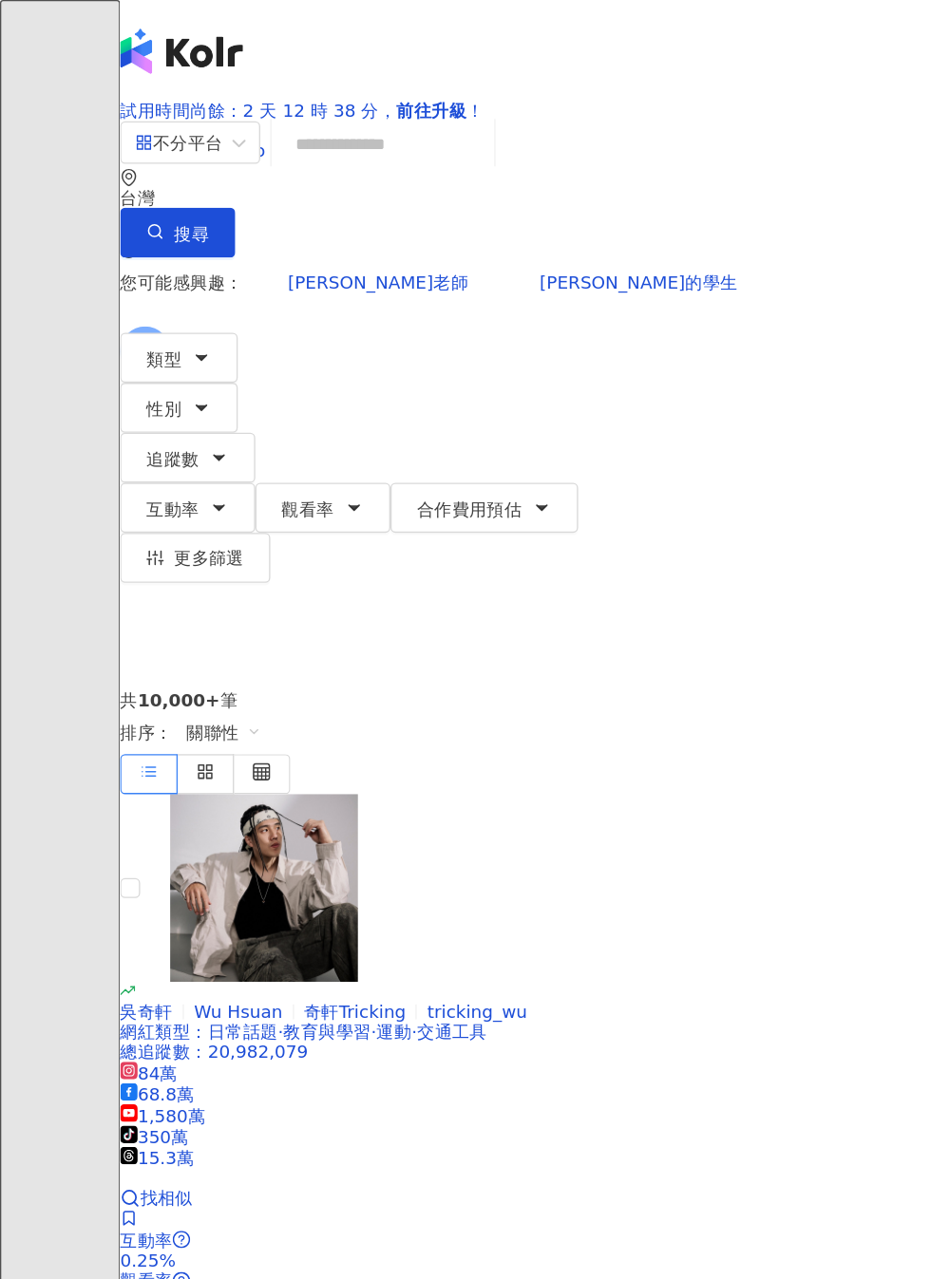
click at [368, 127] on input "search" at bounding box center [291, 109] width 154 height 36
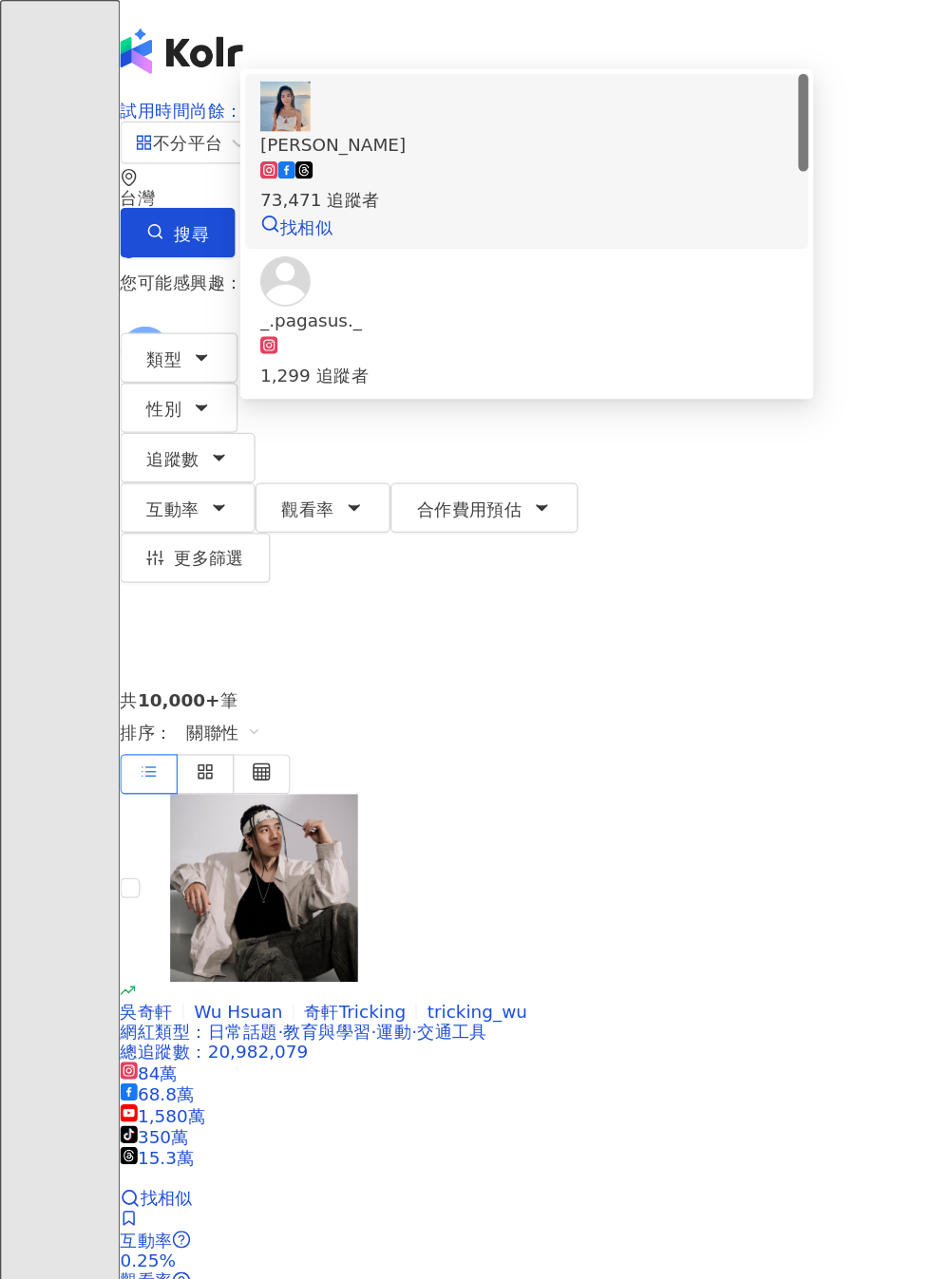
click at [443, 162] on div "73,471 追蹤者" at bounding box center [400, 152] width 405 height 21
type input "**********"
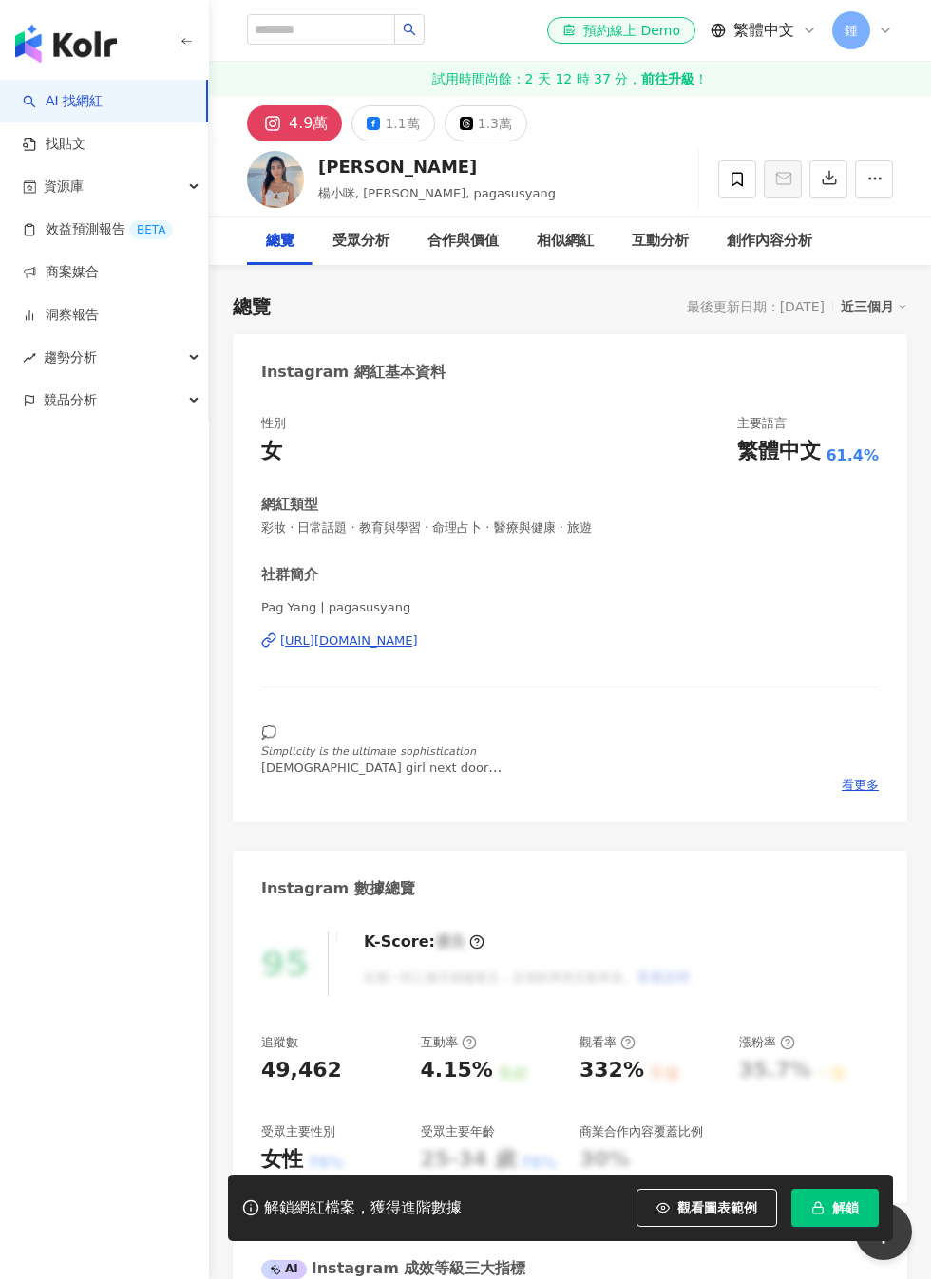
click at [829, 1194] on button "解鎖" at bounding box center [834, 1208] width 87 height 38
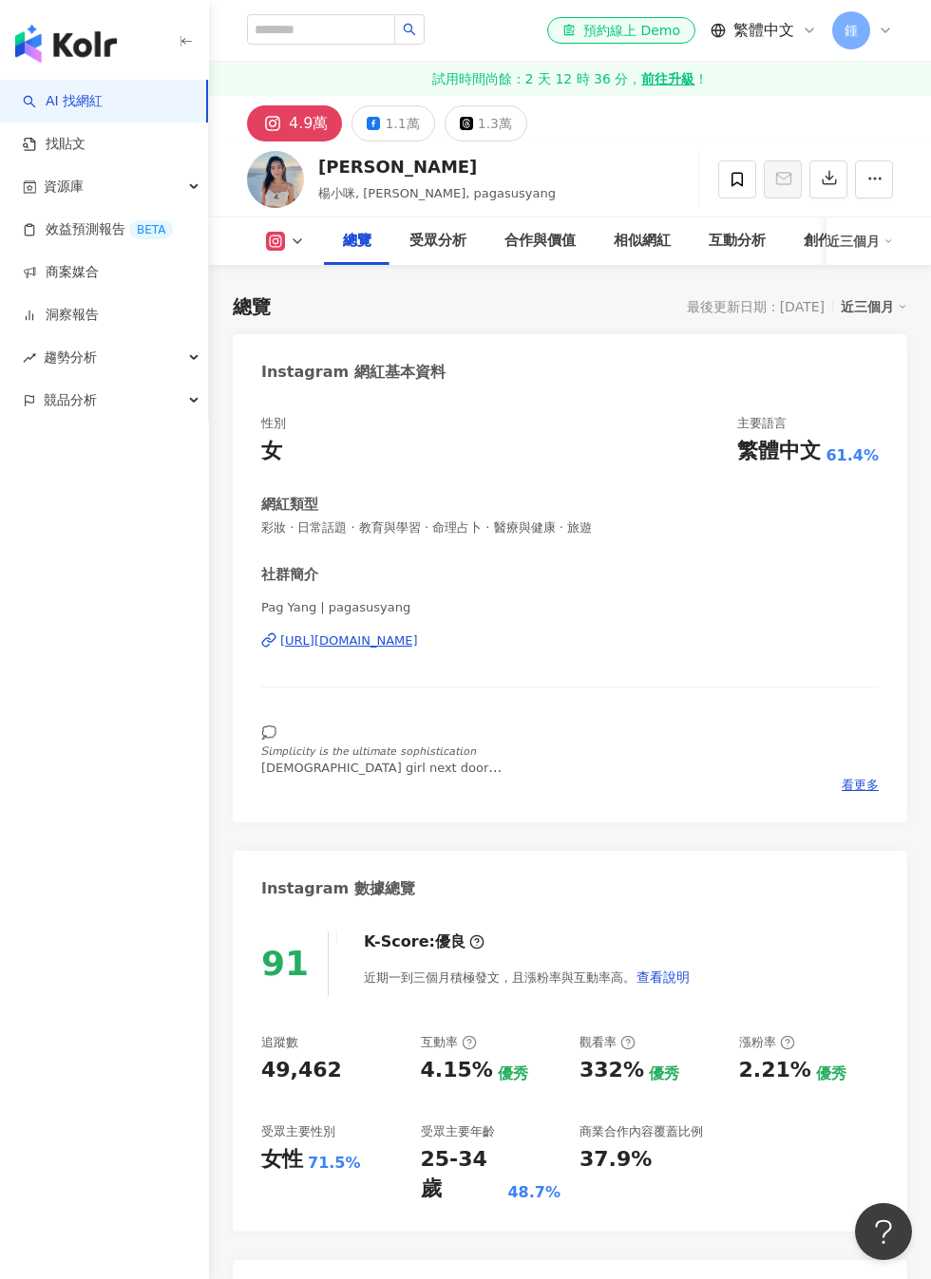
scroll to position [527, 0]
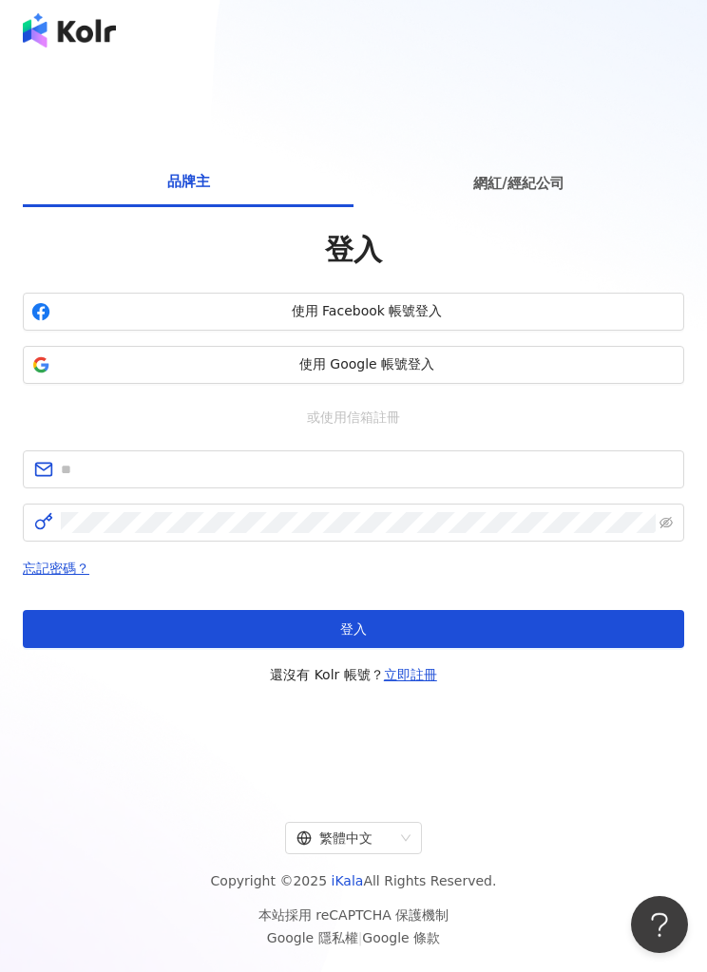
click at [182, 374] on span "使用 Google 帳號登入" at bounding box center [366, 364] width 617 height 19
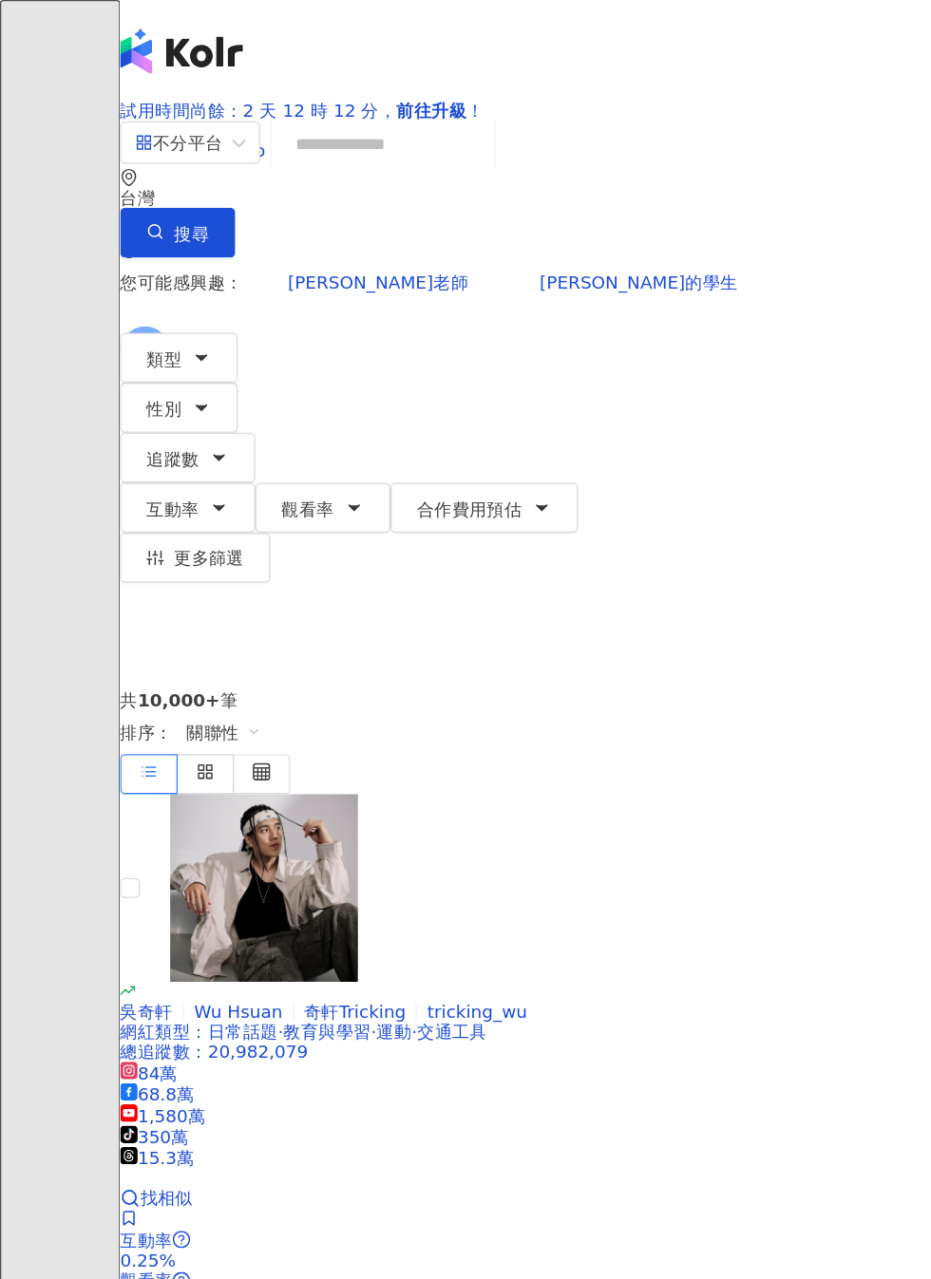
click at [368, 127] on input "search" at bounding box center [291, 109] width 154 height 36
type input "***"
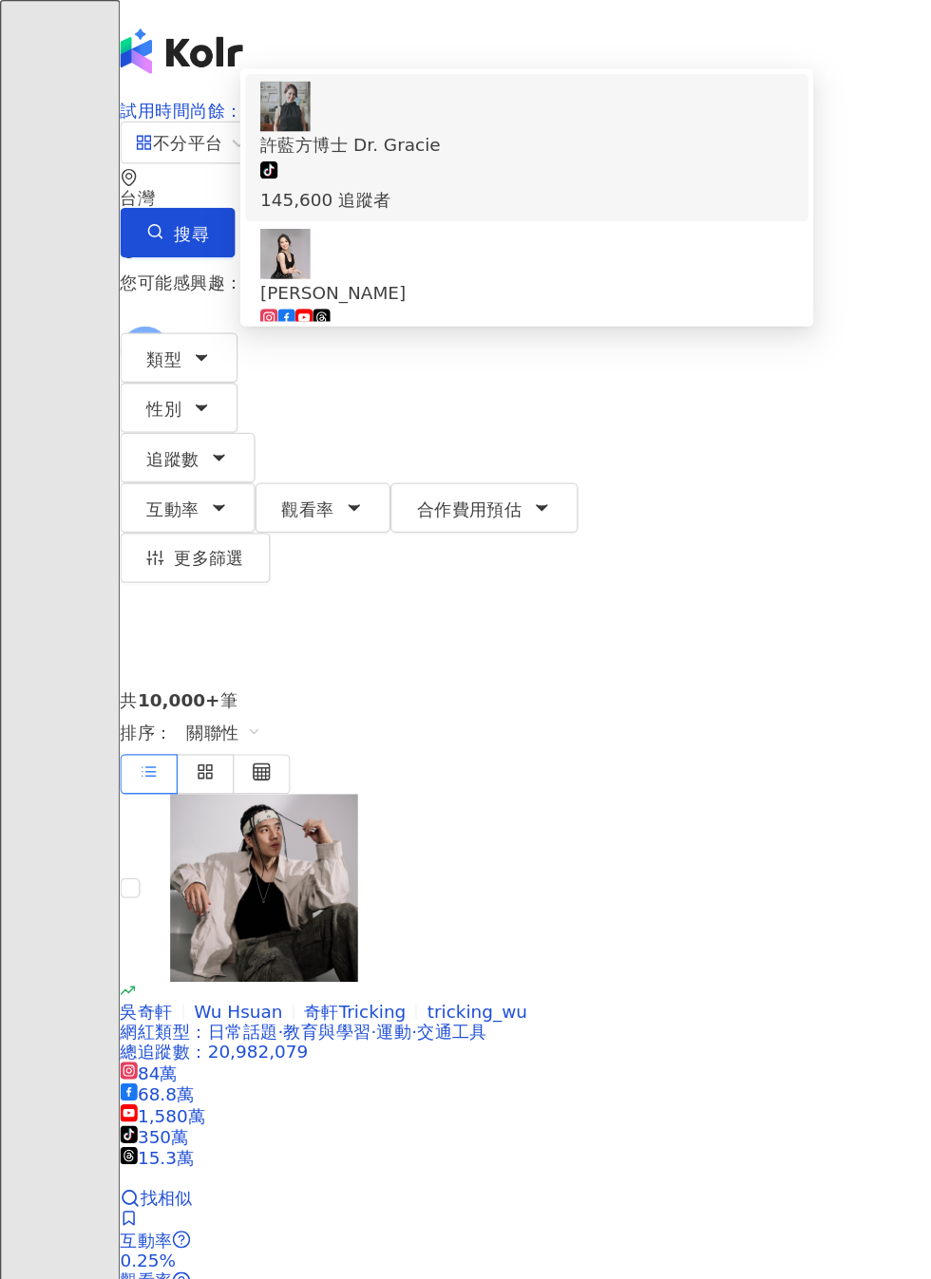
click at [559, 162] on div "tiktok-icon 145,600 追蹤者" at bounding box center [400, 142] width 405 height 42
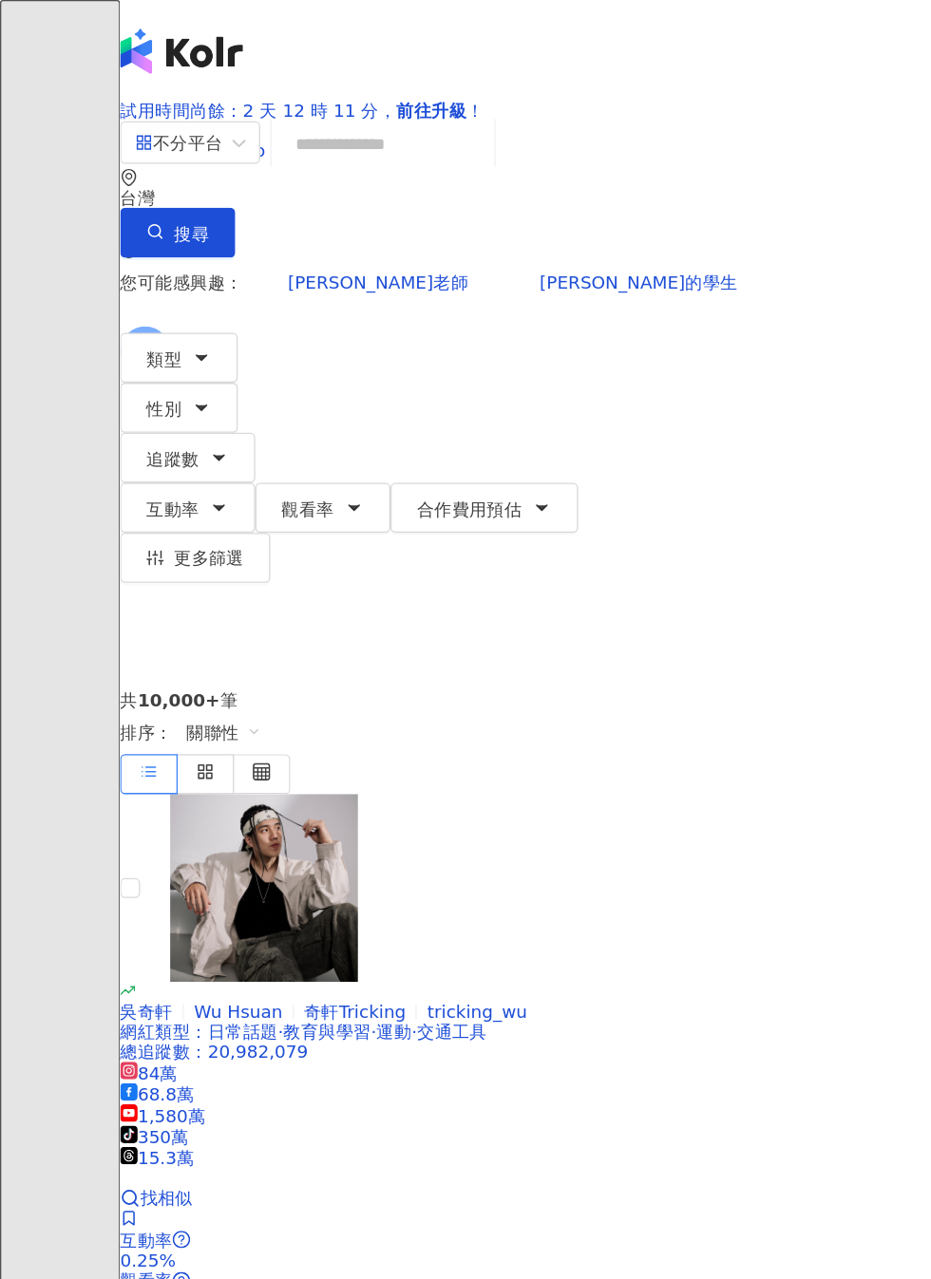
click at [368, 127] on input "search" at bounding box center [291, 109] width 154 height 36
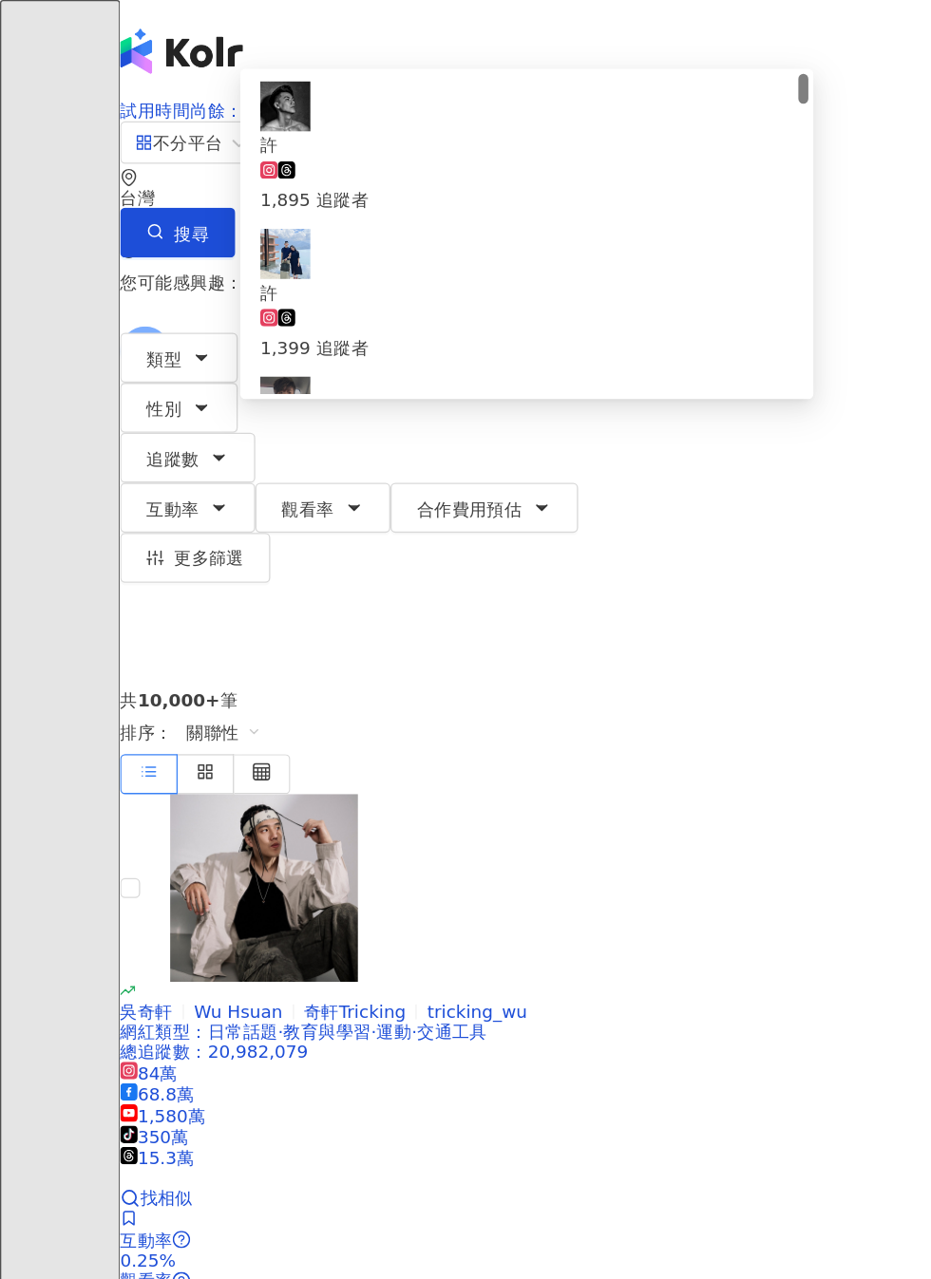
type input "***"
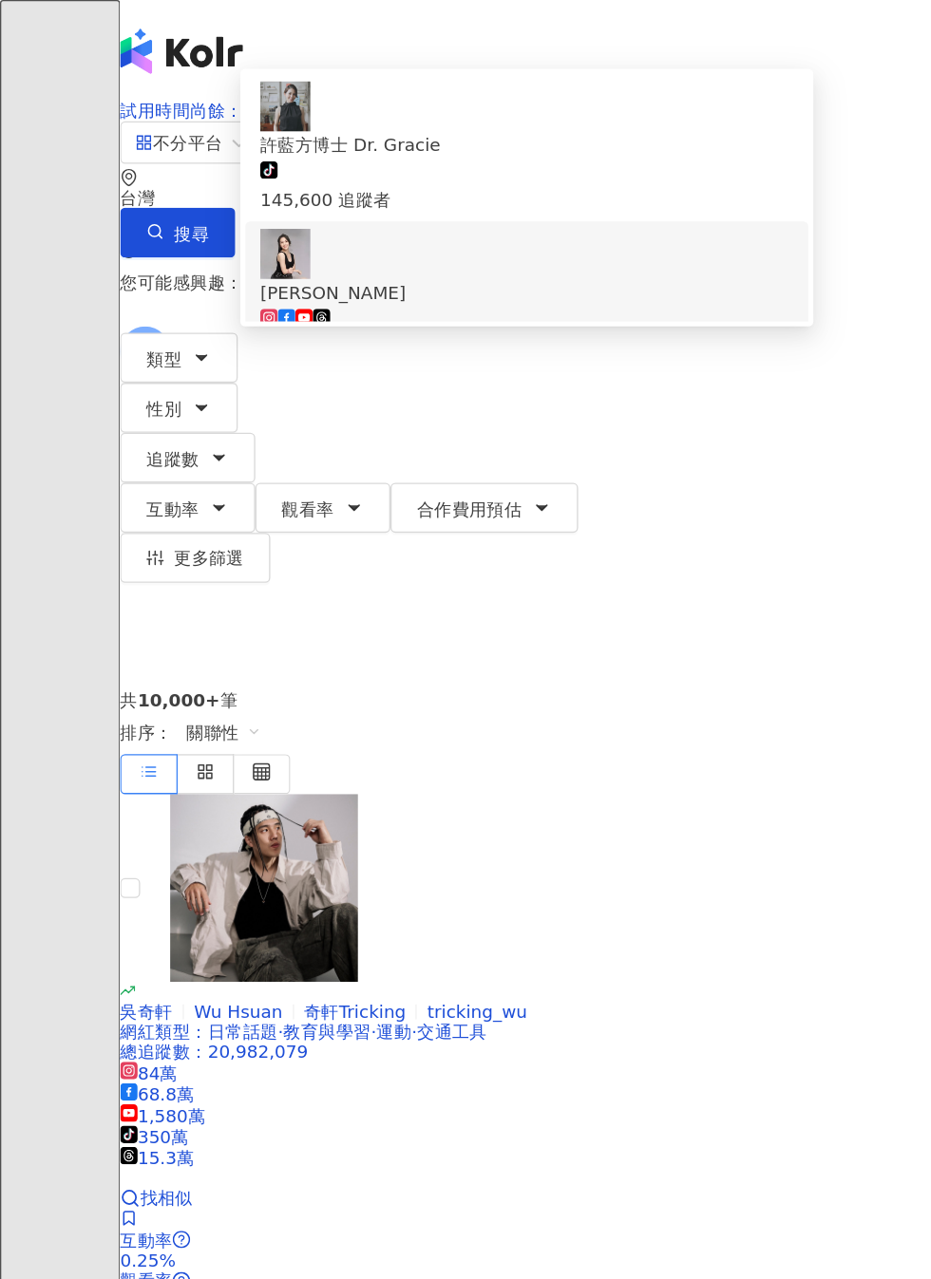
click at [511, 273] on div "1,955,254 追蹤者" at bounding box center [400, 254] width 405 height 42
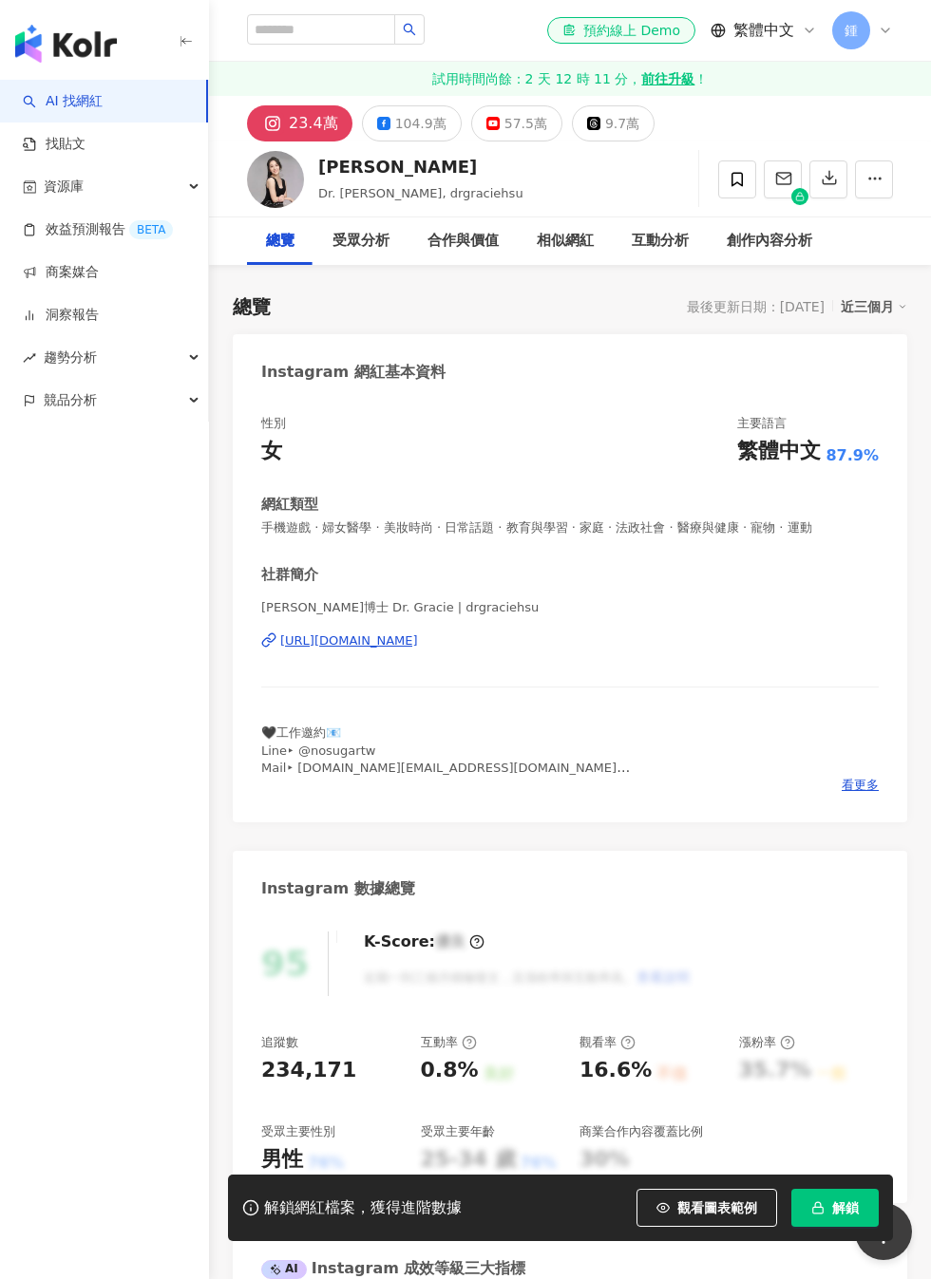
click at [836, 1217] on button "解鎖" at bounding box center [834, 1208] width 87 height 38
